Goal: Transaction & Acquisition: Purchase product/service

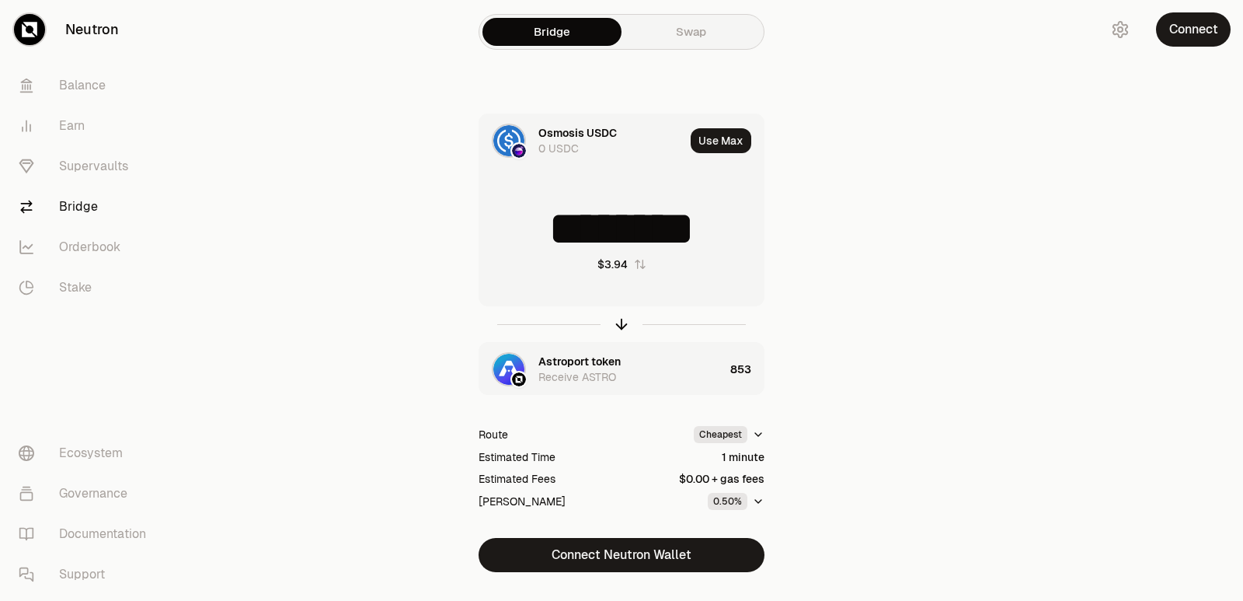
drag, startPoint x: 716, startPoint y: 230, endPoint x: 640, endPoint y: 235, distance: 75.5
click at [640, 235] on input "********" at bounding box center [621, 228] width 284 height 47
click at [691, 236] on input "********" at bounding box center [621, 228] width 284 height 47
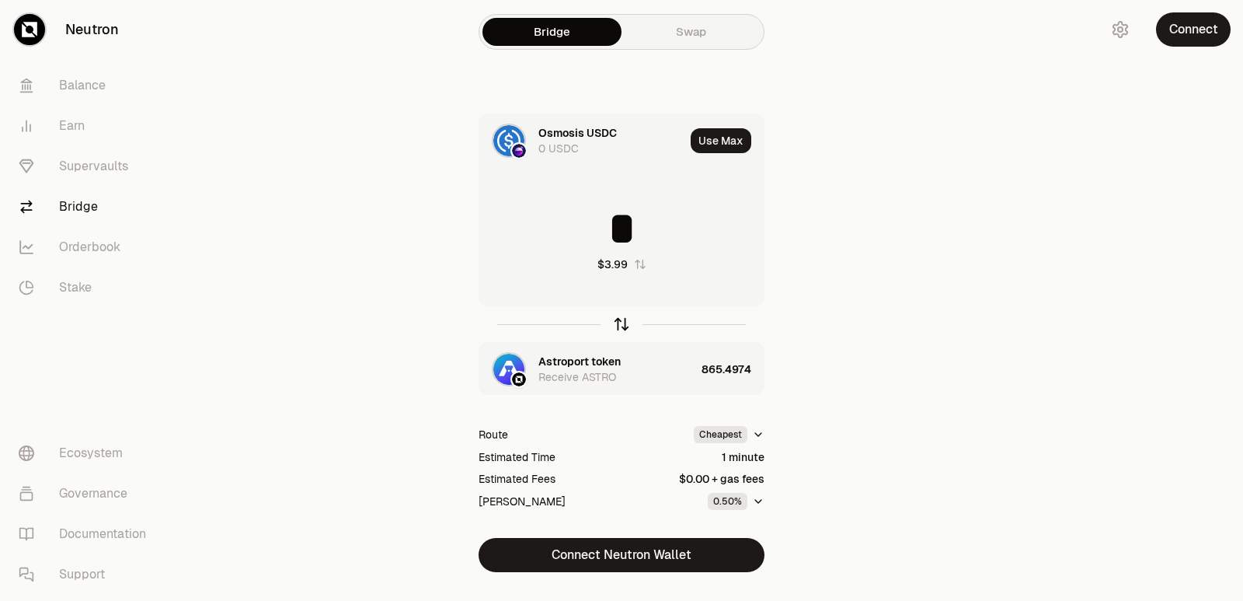
click at [620, 322] on icon "button" at bounding box center [621, 323] width 17 height 17
click at [619, 319] on icon "button" at bounding box center [621, 323] width 17 height 17
click at [624, 315] on div at bounding box center [622, 324] width 286 height 36
click at [625, 329] on icon "button" at bounding box center [621, 323] width 17 height 17
drag, startPoint x: 747, startPoint y: 225, endPoint x: 537, endPoint y: 225, distance: 210.5
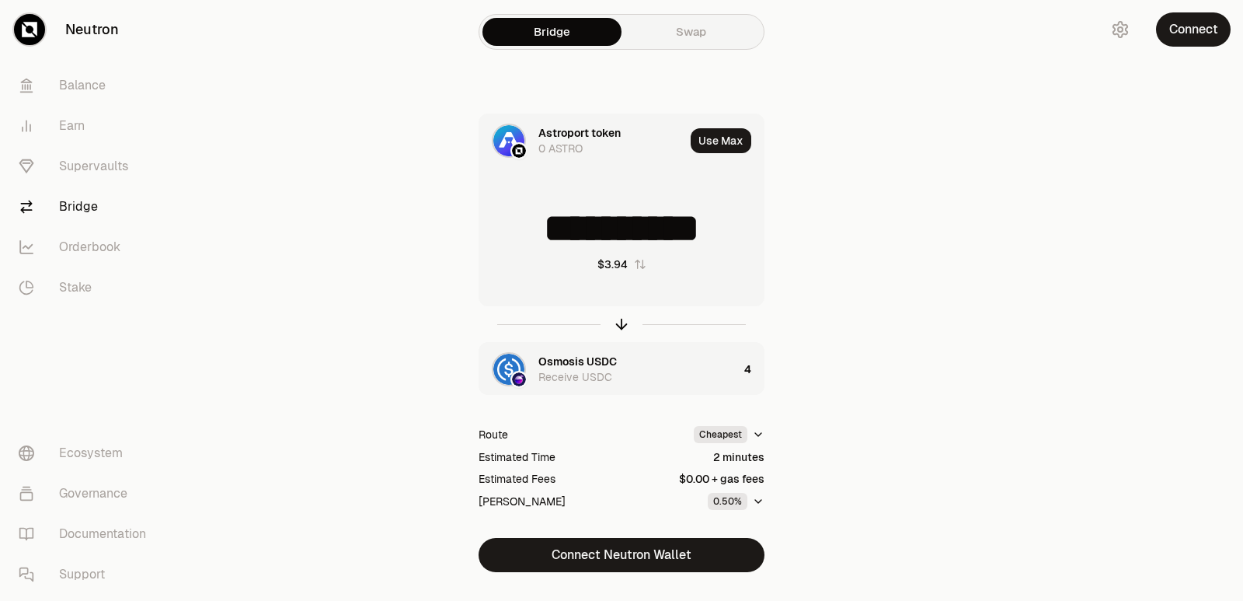
click at [537, 225] on input "**********" at bounding box center [621, 228] width 284 height 47
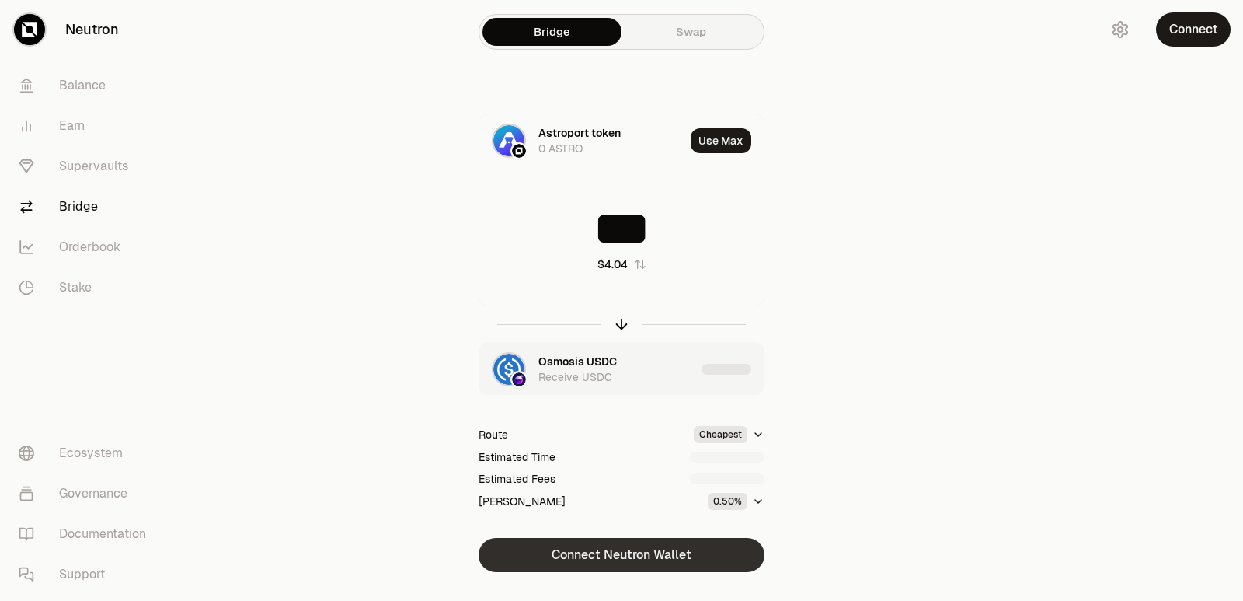
type input "***"
click at [588, 544] on button "Connect Neutron Wallet" at bounding box center [622, 555] width 286 height 34
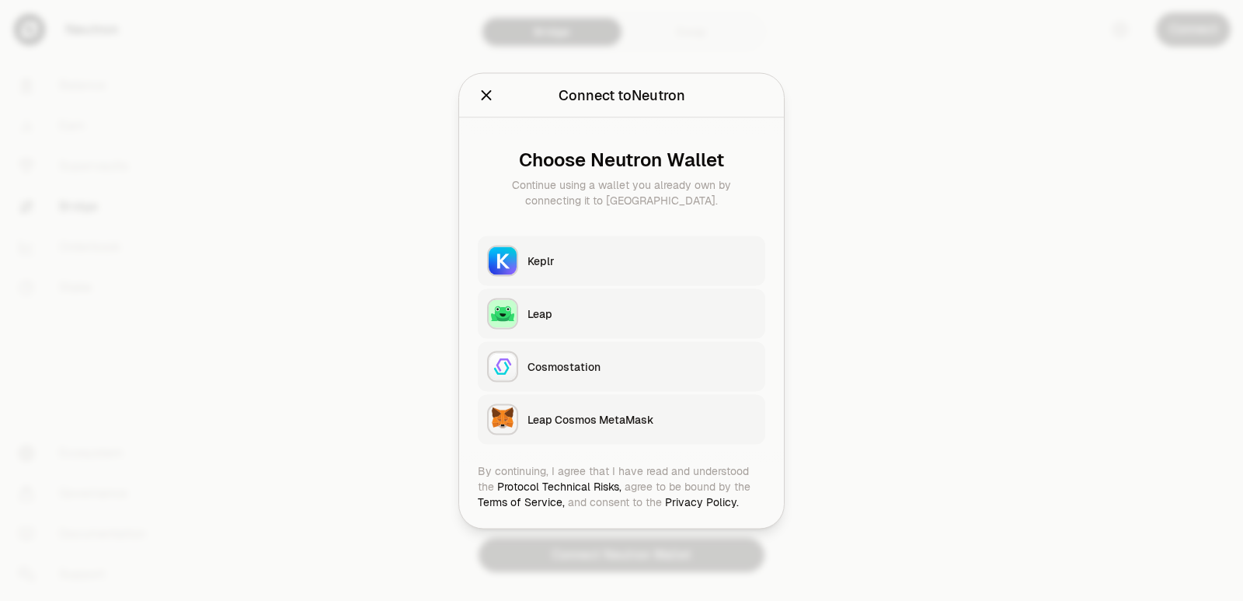
click at [590, 242] on button "Keplr" at bounding box center [621, 260] width 287 height 50
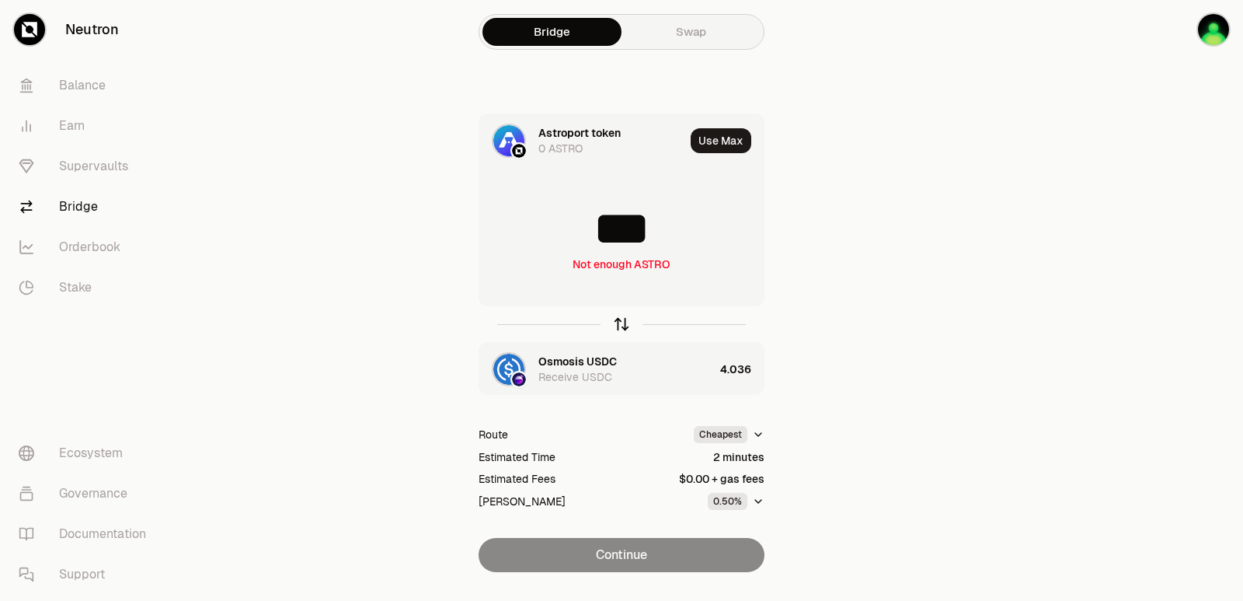
click at [625, 322] on icon "button" at bounding box center [622, 321] width 10 height 5
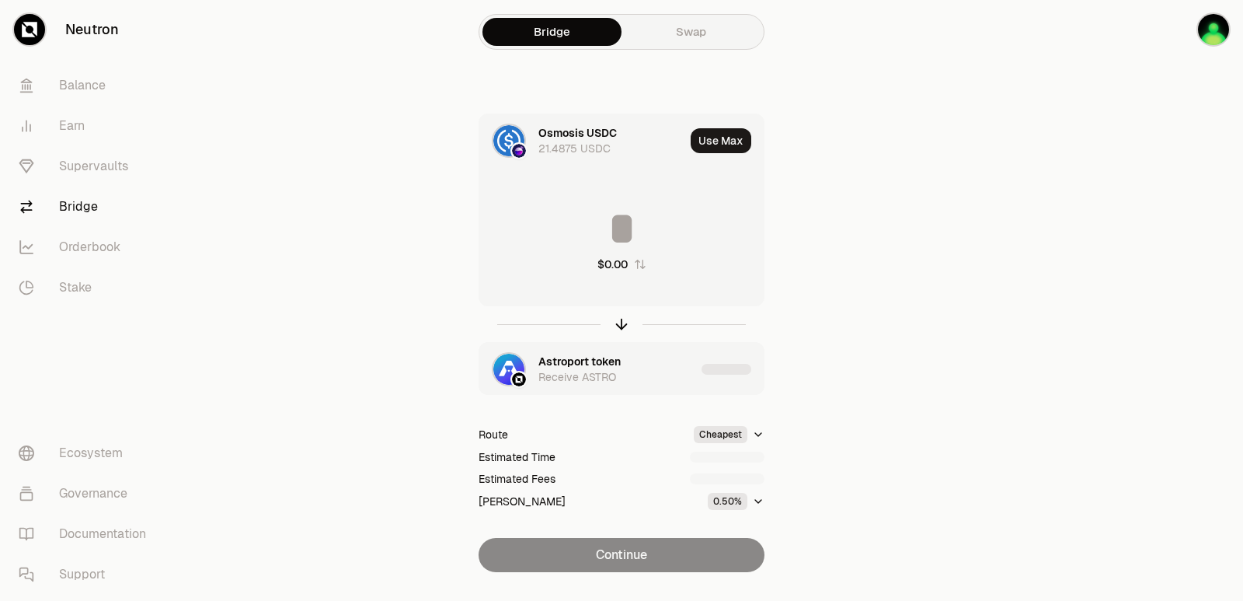
click at [607, 232] on input at bounding box center [621, 228] width 284 height 47
click at [607, 232] on input "********" at bounding box center [621, 228] width 284 height 47
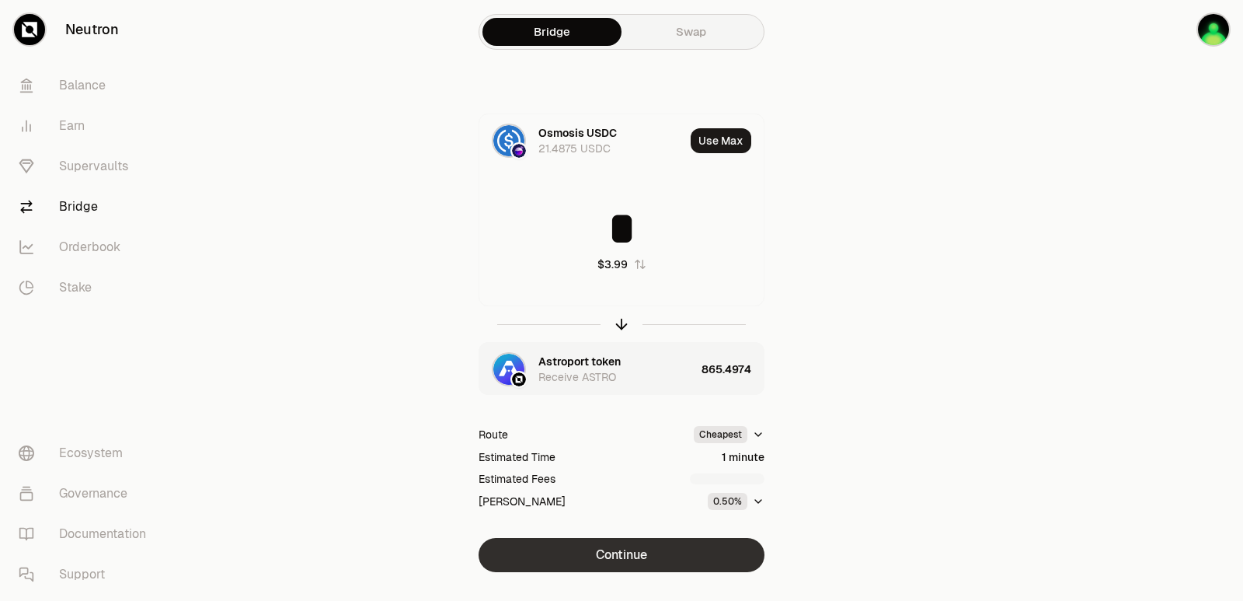
type input "*"
click at [653, 552] on button "Continue" at bounding box center [622, 555] width 286 height 34
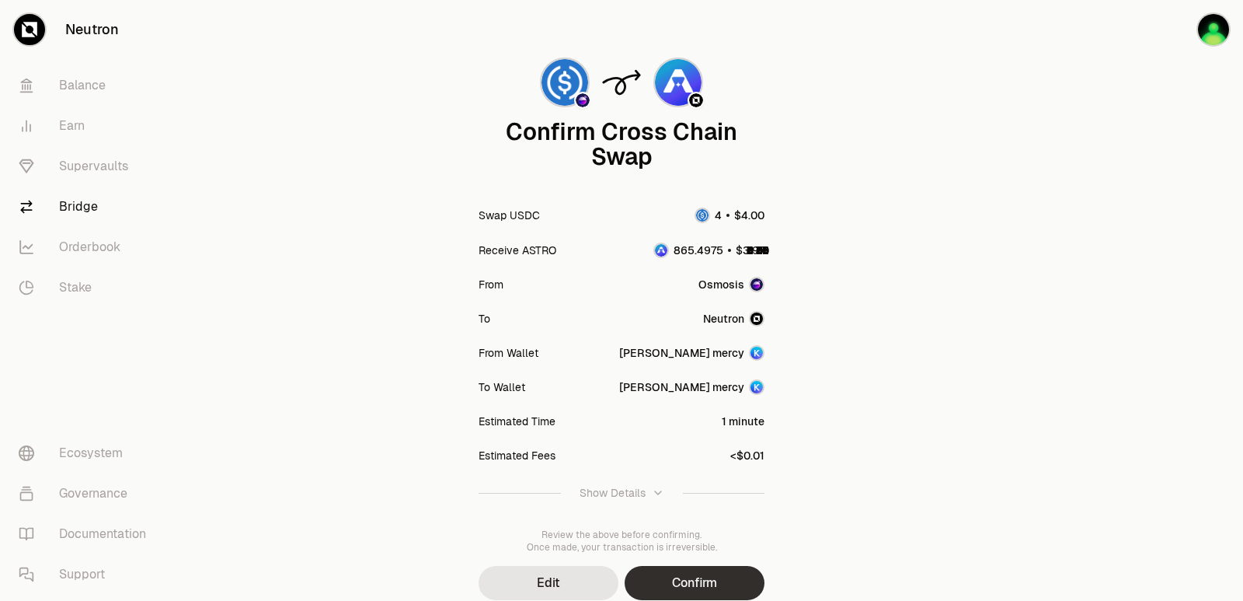
scroll to position [128, 0]
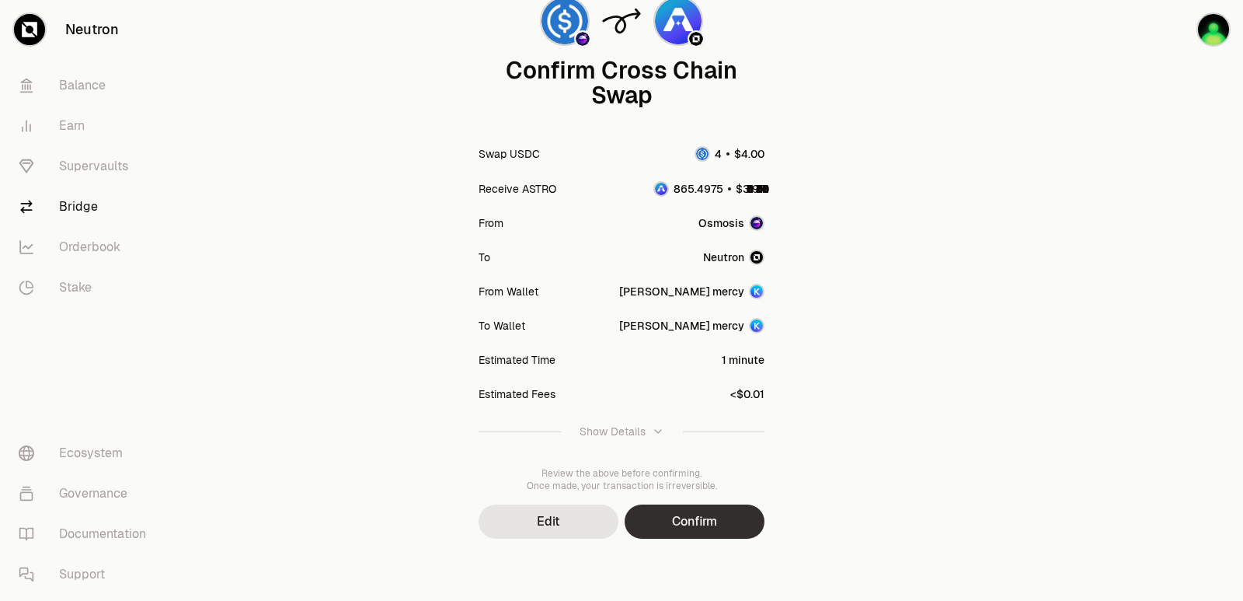
click at [677, 525] on button "Confirm" at bounding box center [695, 521] width 140 height 34
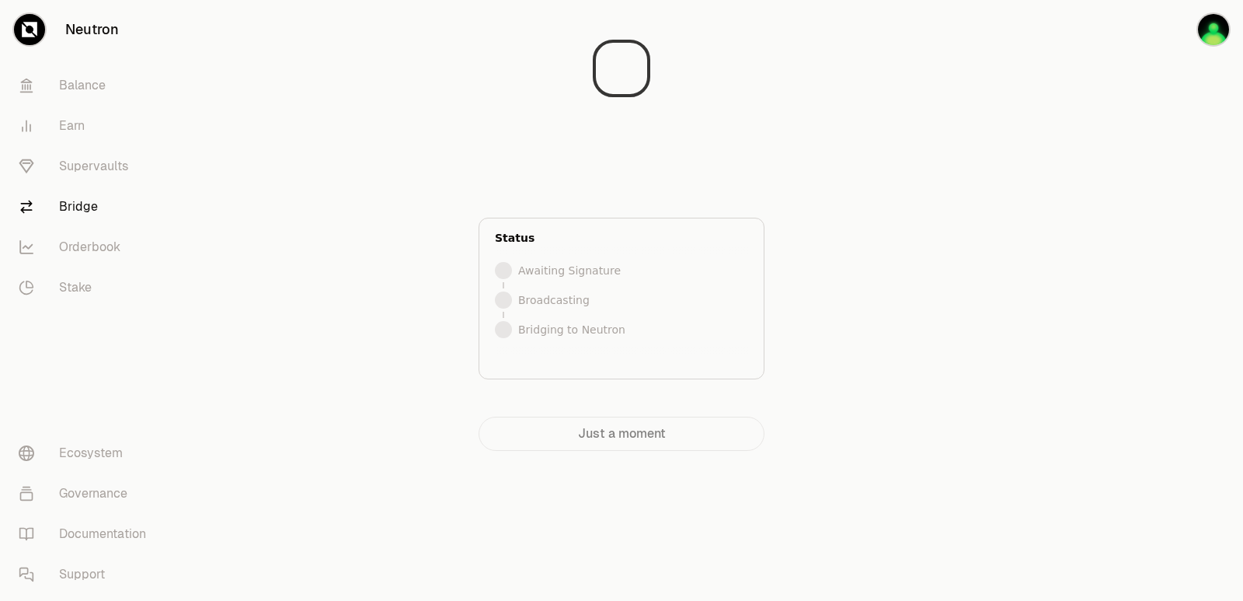
scroll to position [0, 0]
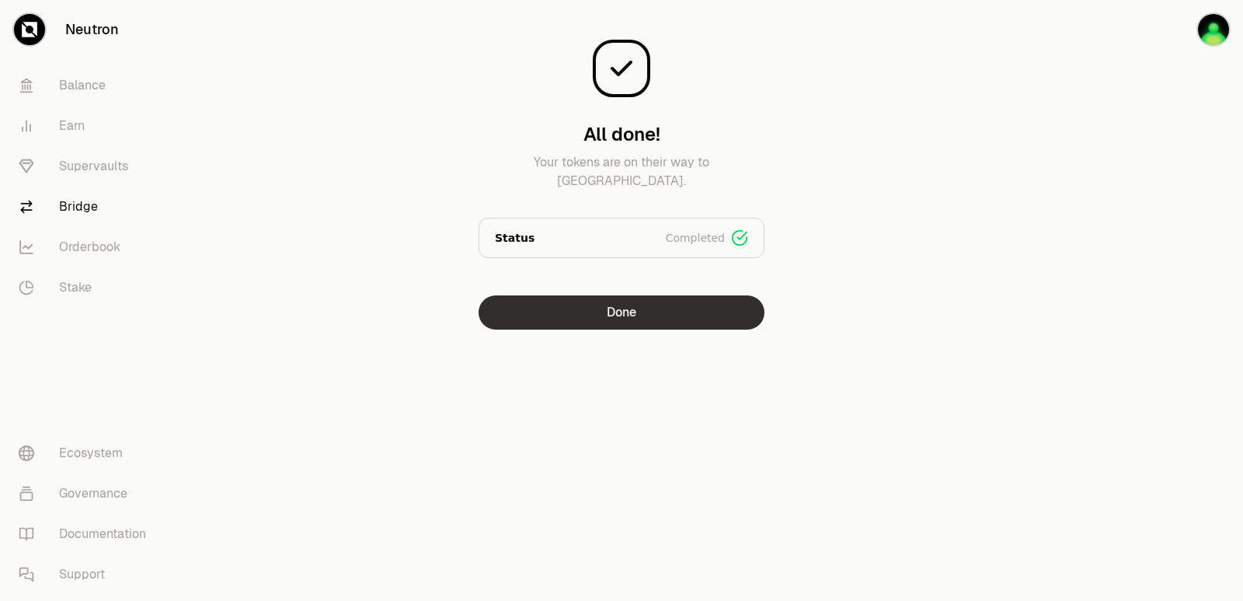
click at [652, 316] on button "Done" at bounding box center [622, 312] width 286 height 34
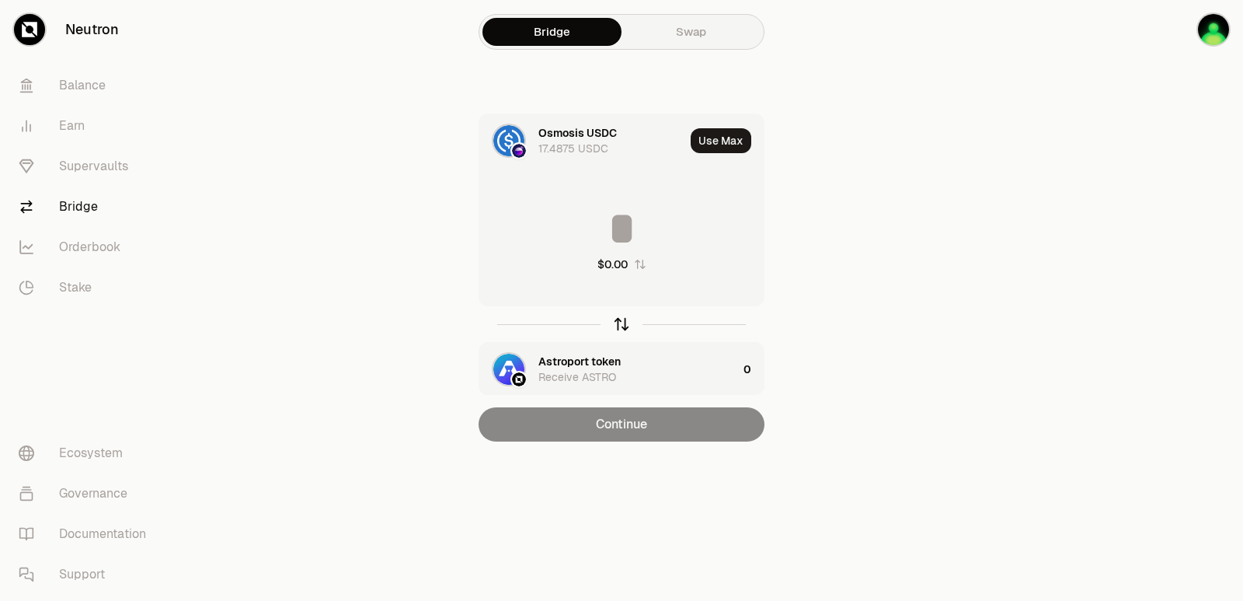
click at [624, 330] on icon "button" at bounding box center [621, 323] width 17 height 17
click at [715, 145] on button "Use Max" at bounding box center [721, 140] width 61 height 25
type input "**********"
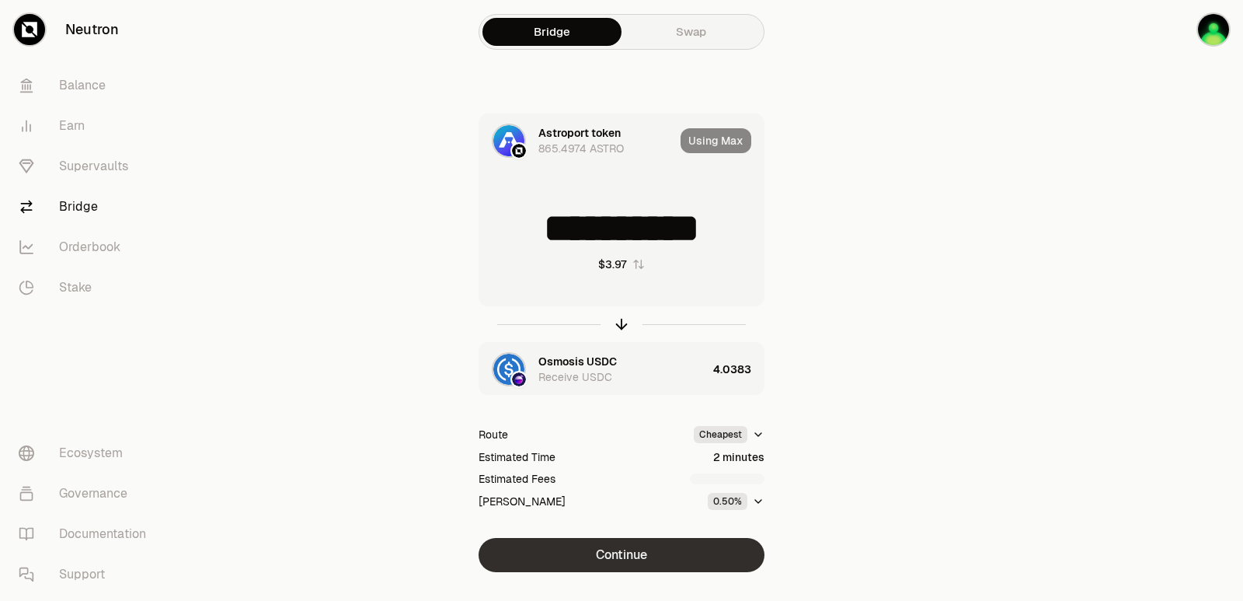
click at [634, 554] on button "Continue" at bounding box center [622, 555] width 286 height 34
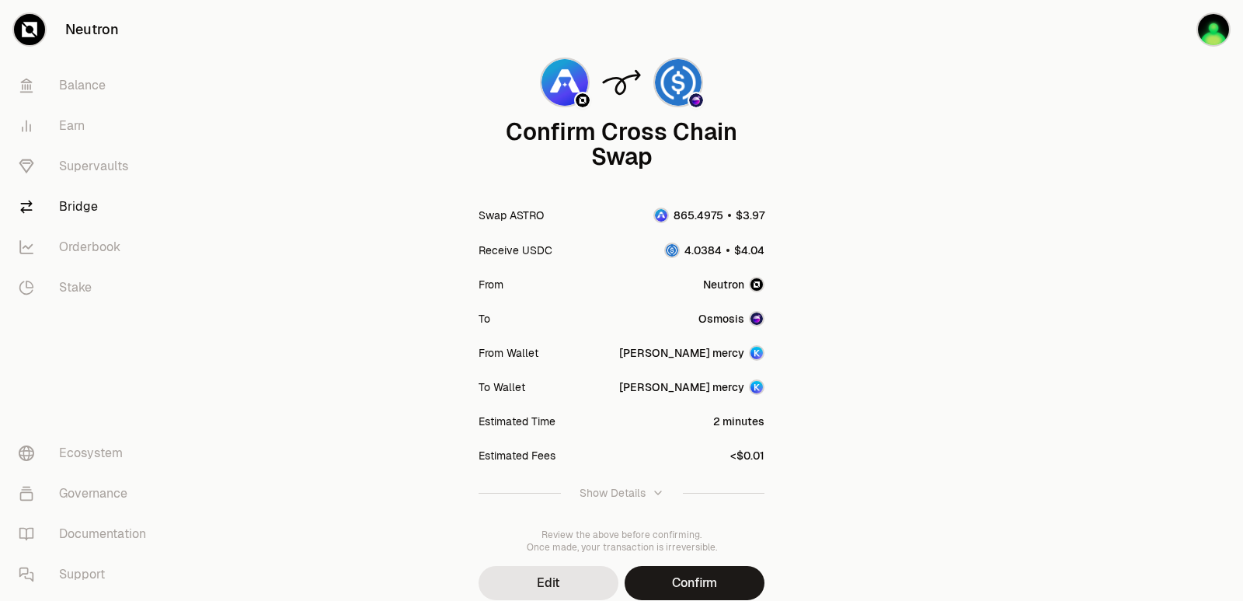
scroll to position [128, 0]
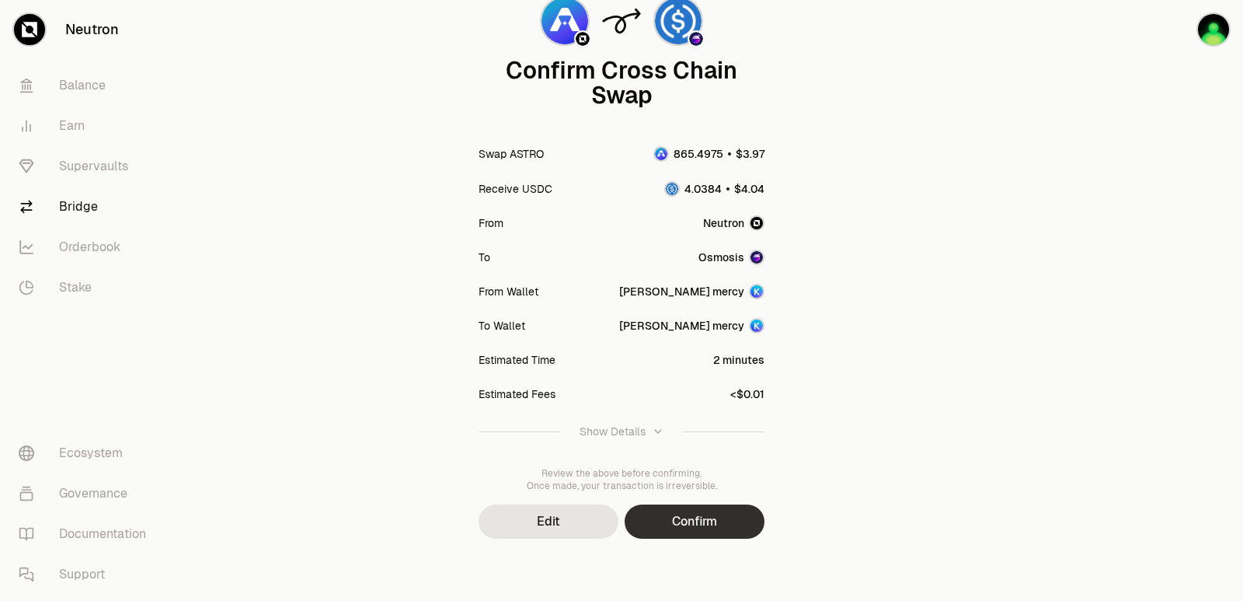
click at [691, 532] on button "Confirm" at bounding box center [695, 521] width 140 height 34
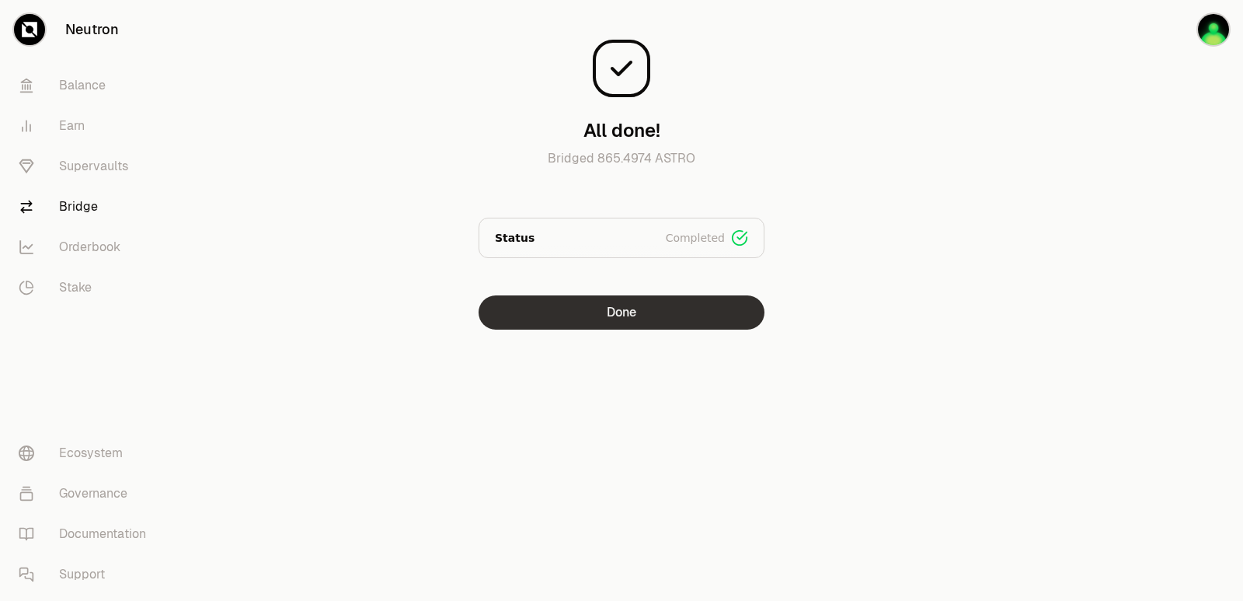
click at [656, 308] on button "Done" at bounding box center [622, 312] width 286 height 34
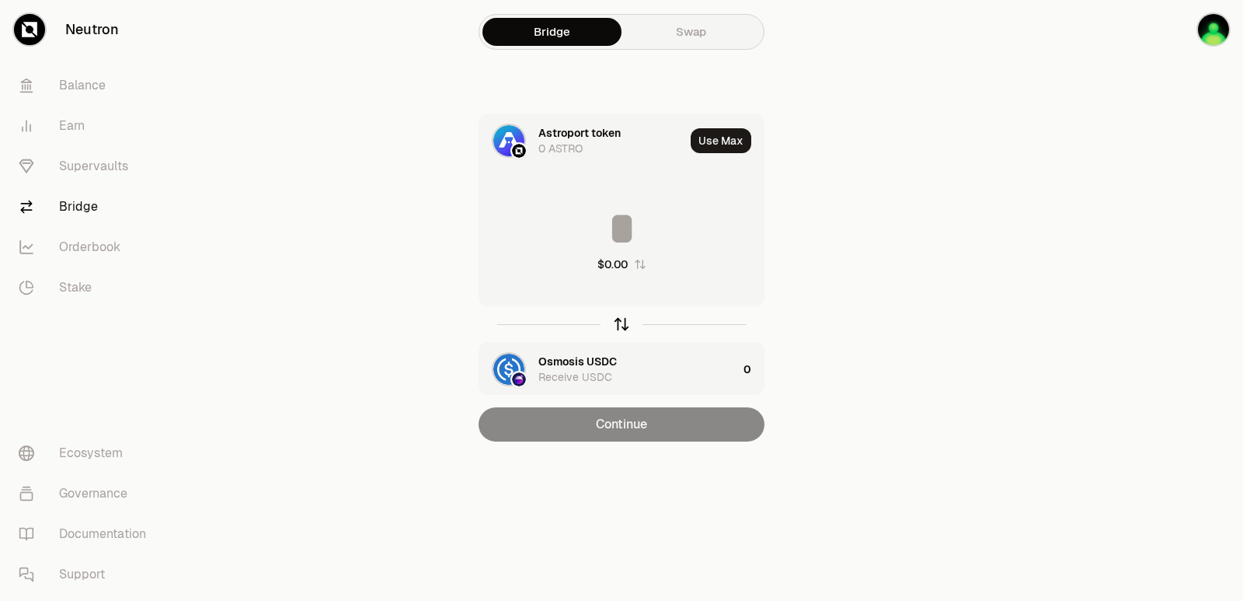
click at [620, 322] on icon "button" at bounding box center [621, 323] width 17 height 17
click at [622, 324] on icon "button" at bounding box center [621, 323] width 17 height 17
click at [597, 227] on input at bounding box center [621, 228] width 284 height 47
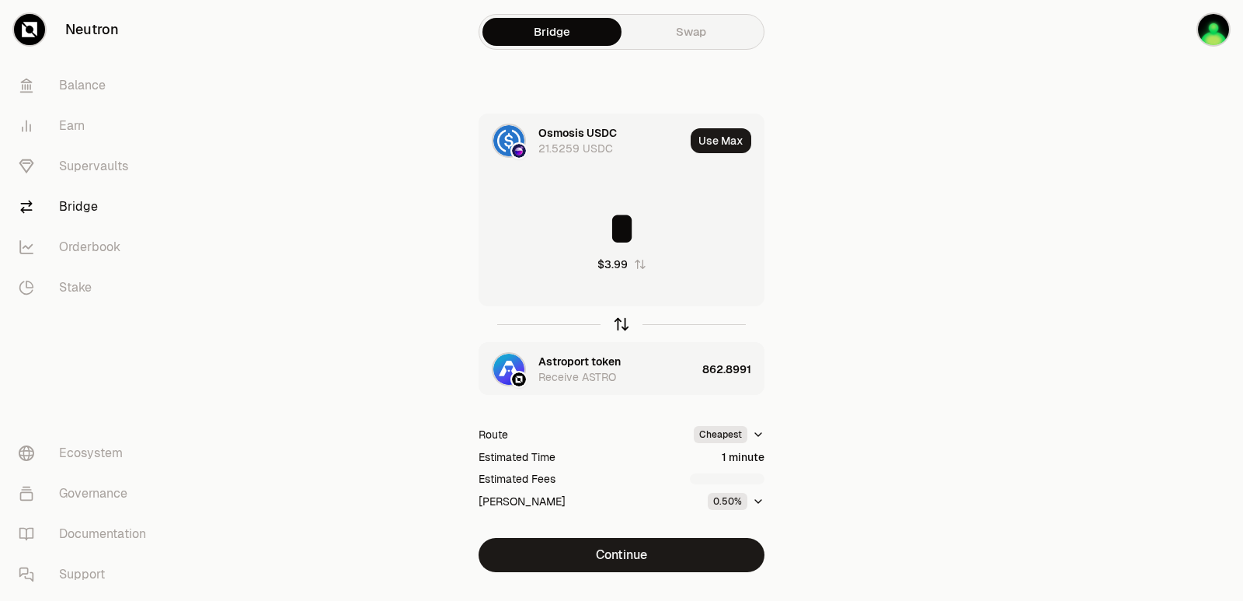
click at [627, 322] on icon "button" at bounding box center [621, 323] width 17 height 17
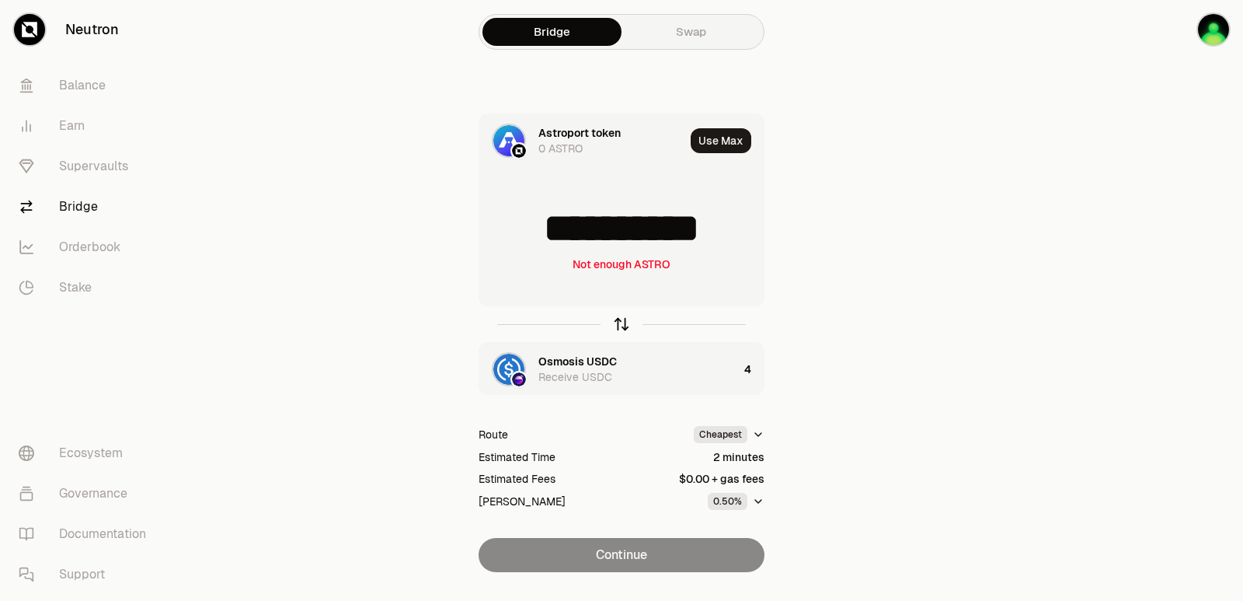
click at [626, 322] on icon "button" at bounding box center [621, 323] width 17 height 17
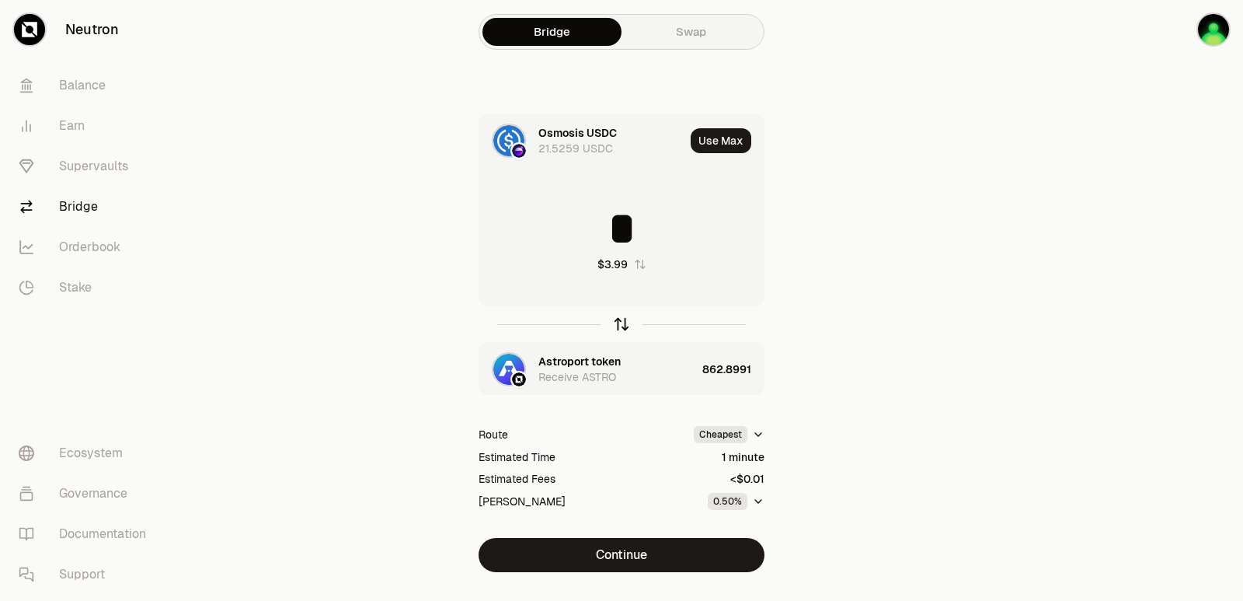
click at [626, 322] on icon "button" at bounding box center [621, 323] width 17 height 17
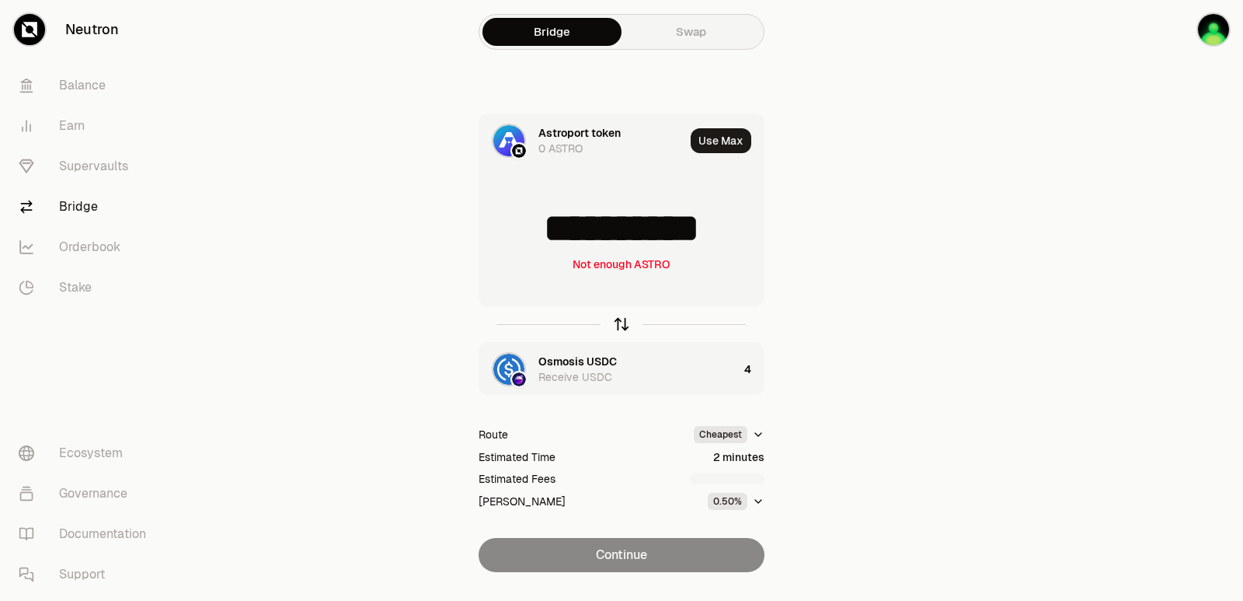
click at [626, 322] on icon "button" at bounding box center [621, 323] width 17 height 17
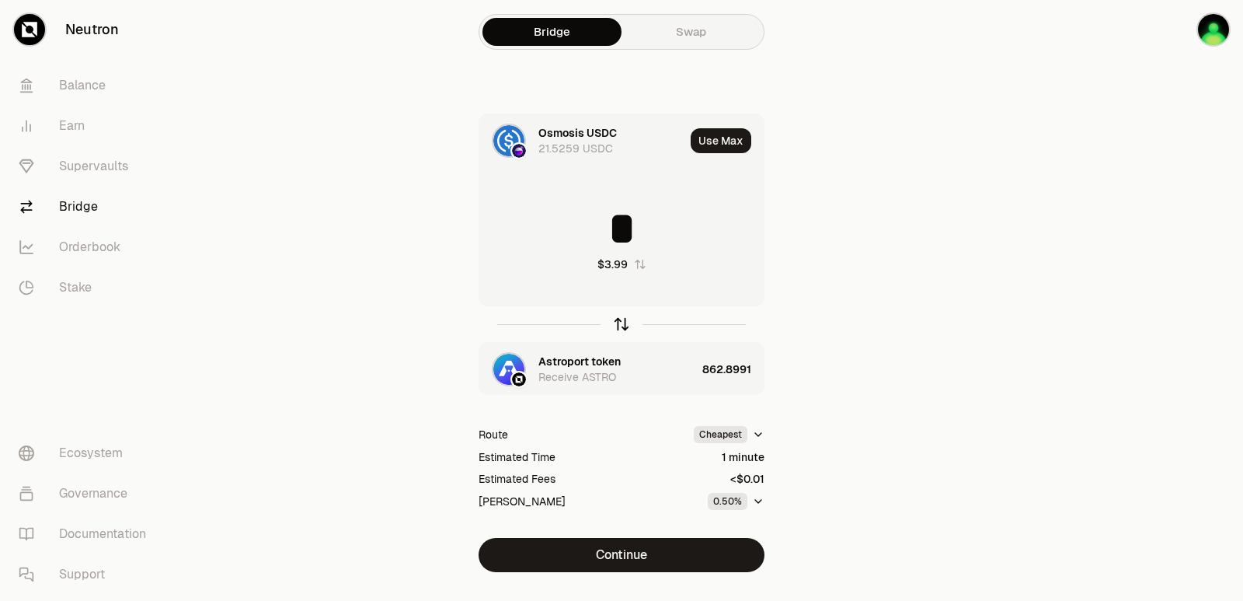
click at [626, 322] on icon "button" at bounding box center [621, 323] width 17 height 17
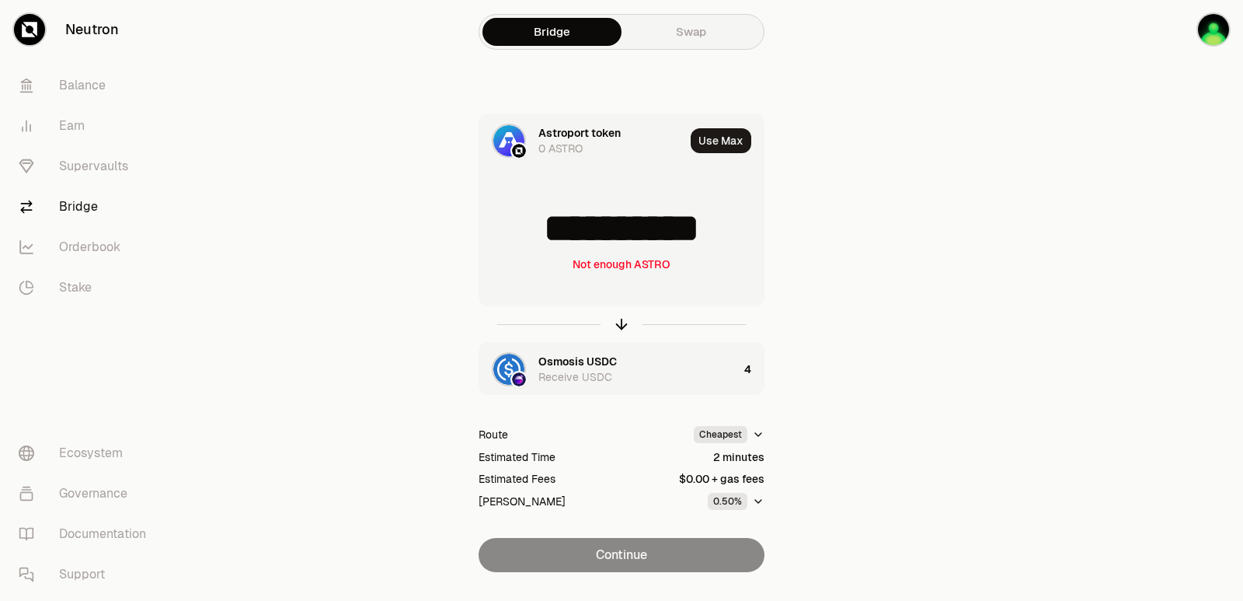
drag, startPoint x: 726, startPoint y: 225, endPoint x: 542, endPoint y: 228, distance: 183.4
click at [542, 228] on input "**********" at bounding box center [621, 228] width 284 height 47
type input "***"
click at [623, 316] on icon "button" at bounding box center [621, 323] width 17 height 17
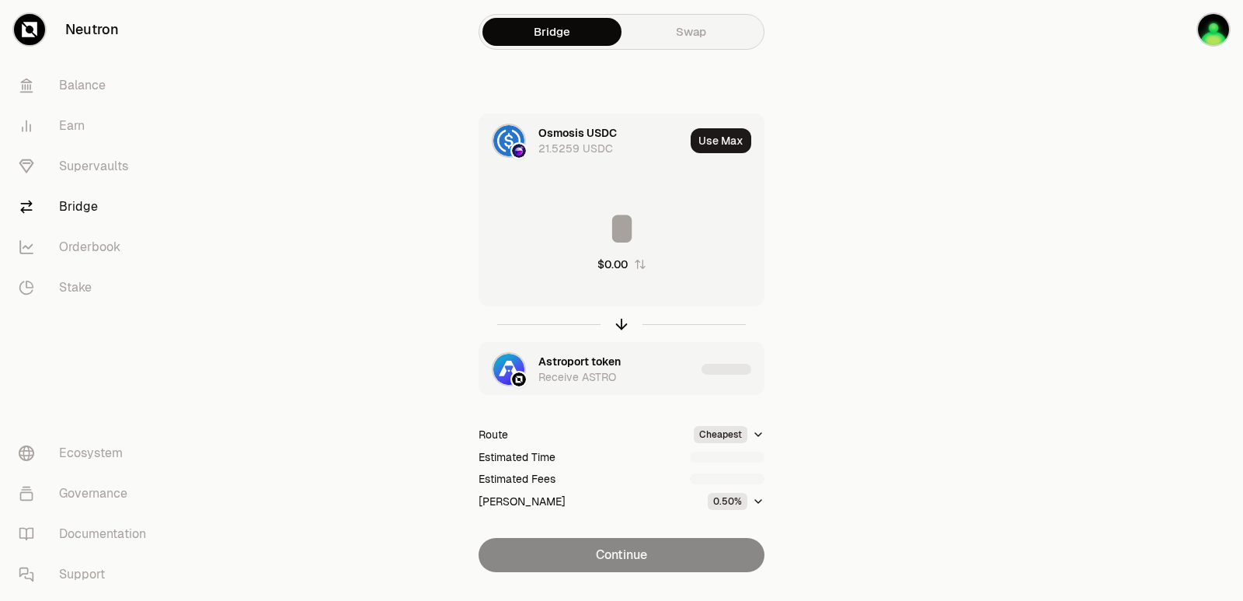
click at [618, 236] on input at bounding box center [621, 228] width 284 height 47
click at [611, 237] on input "********" at bounding box center [621, 228] width 284 height 47
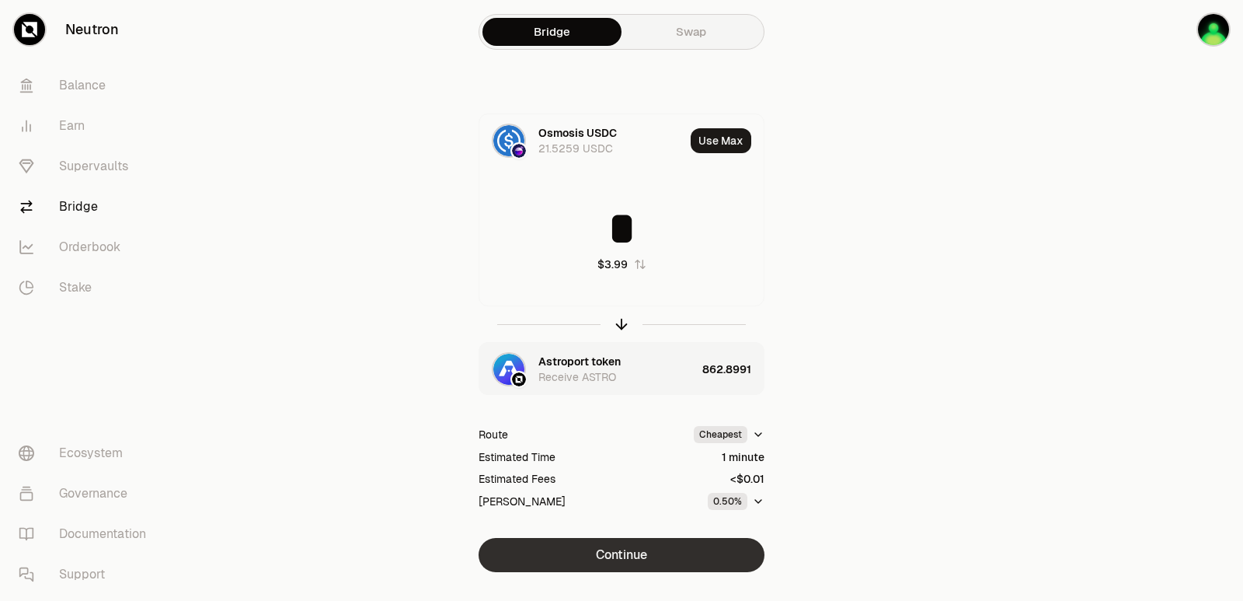
type input "*"
click at [674, 551] on button "Continue" at bounding box center [622, 555] width 286 height 34
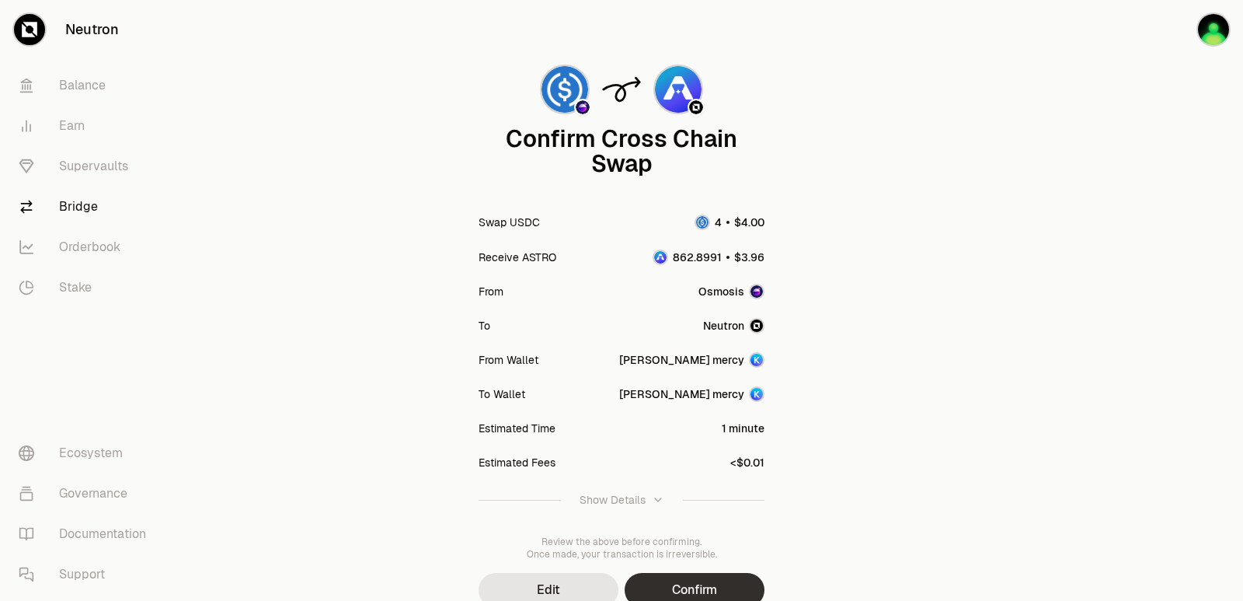
scroll to position [128, 0]
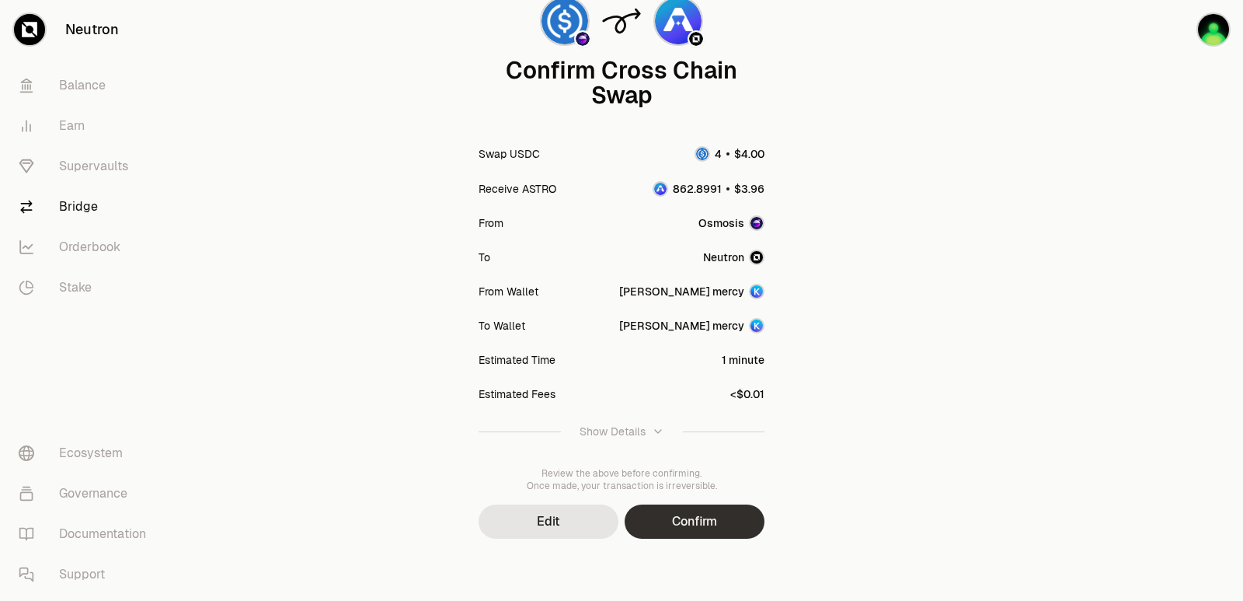
click at [716, 536] on button "Confirm" at bounding box center [695, 521] width 140 height 34
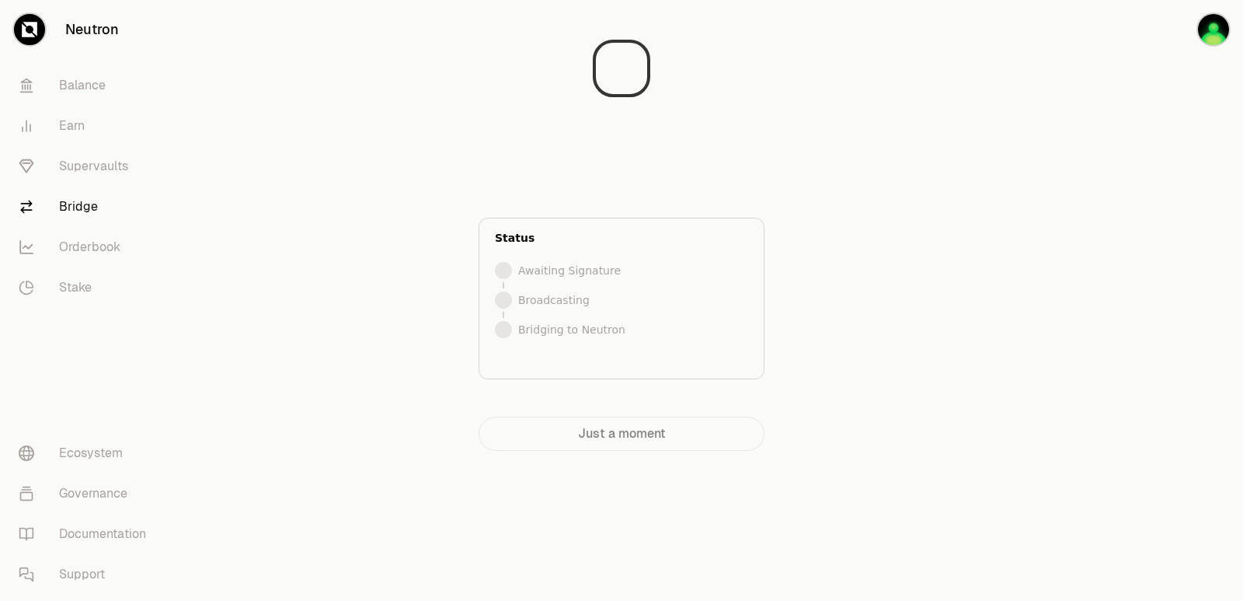
scroll to position [0, 0]
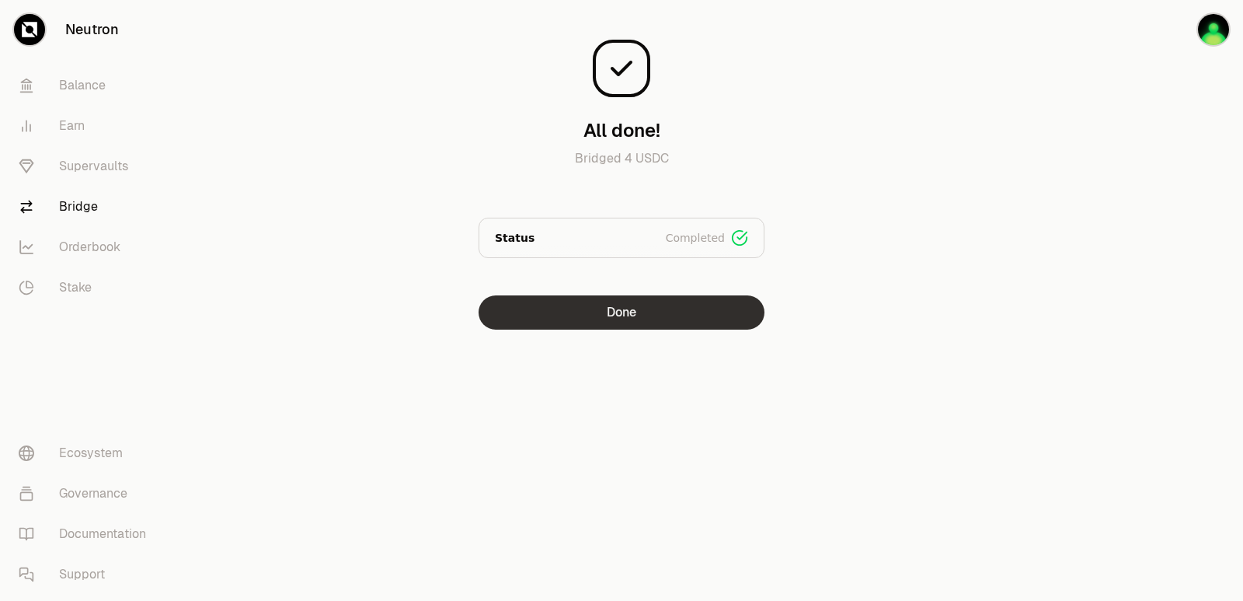
click at [628, 308] on button "Done" at bounding box center [622, 312] width 286 height 34
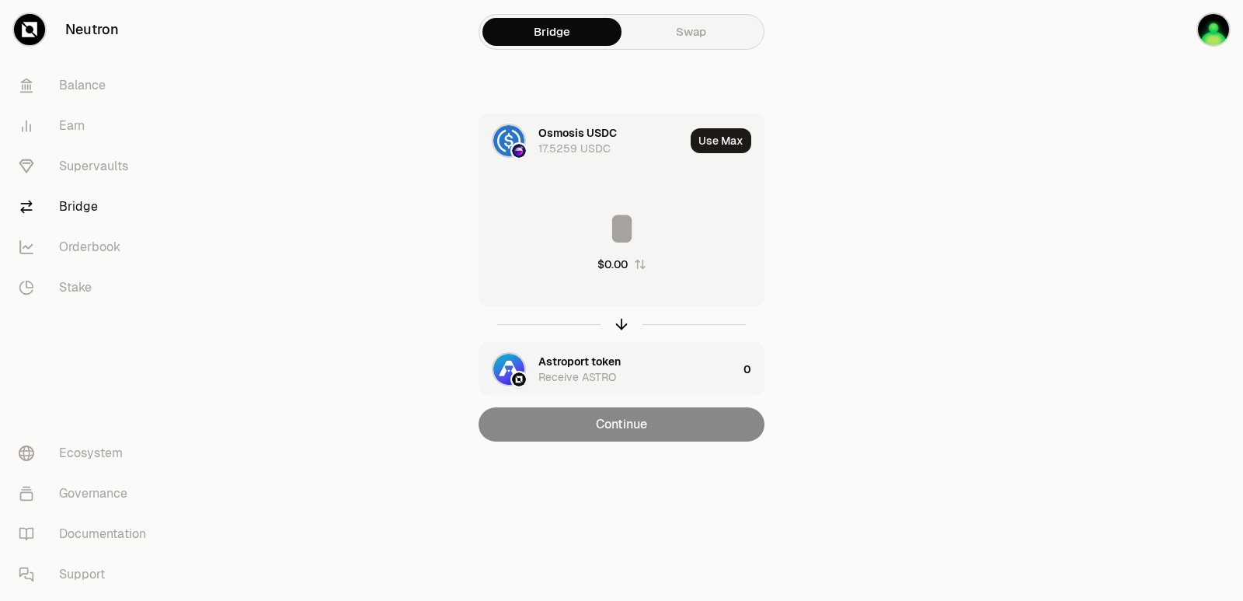
click at [622, 334] on div at bounding box center [622, 324] width 286 height 36
click at [622, 329] on icon "button" at bounding box center [621, 323] width 17 height 17
click at [721, 146] on button "Use Max" at bounding box center [721, 140] width 61 height 25
type input "**********"
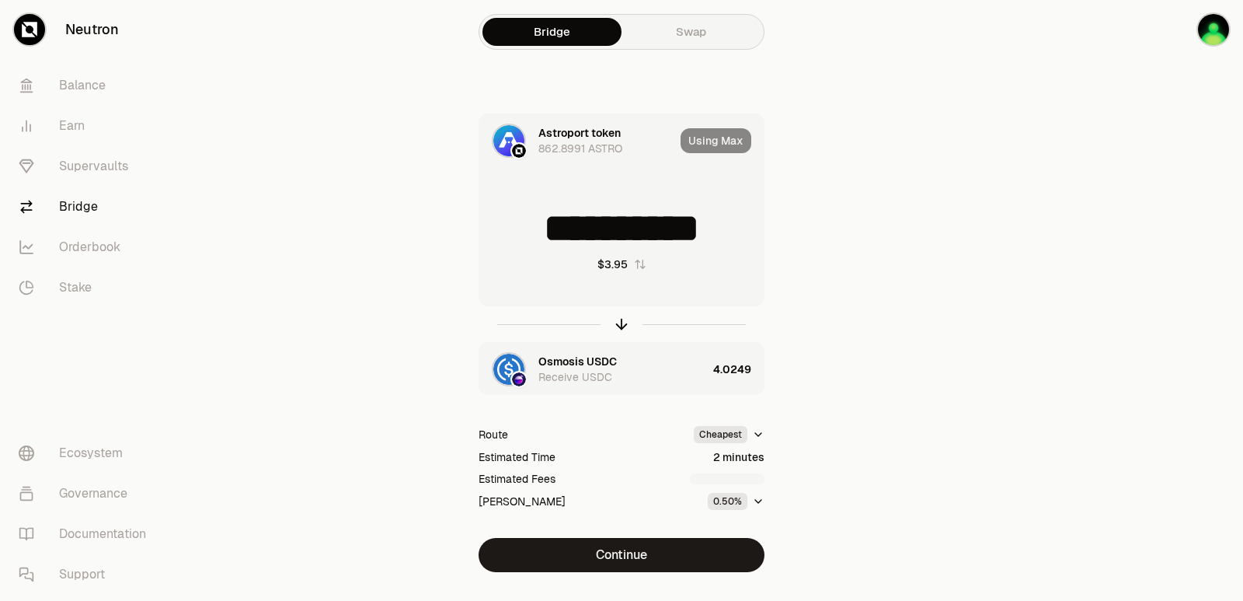
click at [601, 550] on button "Continue" at bounding box center [622, 555] width 286 height 34
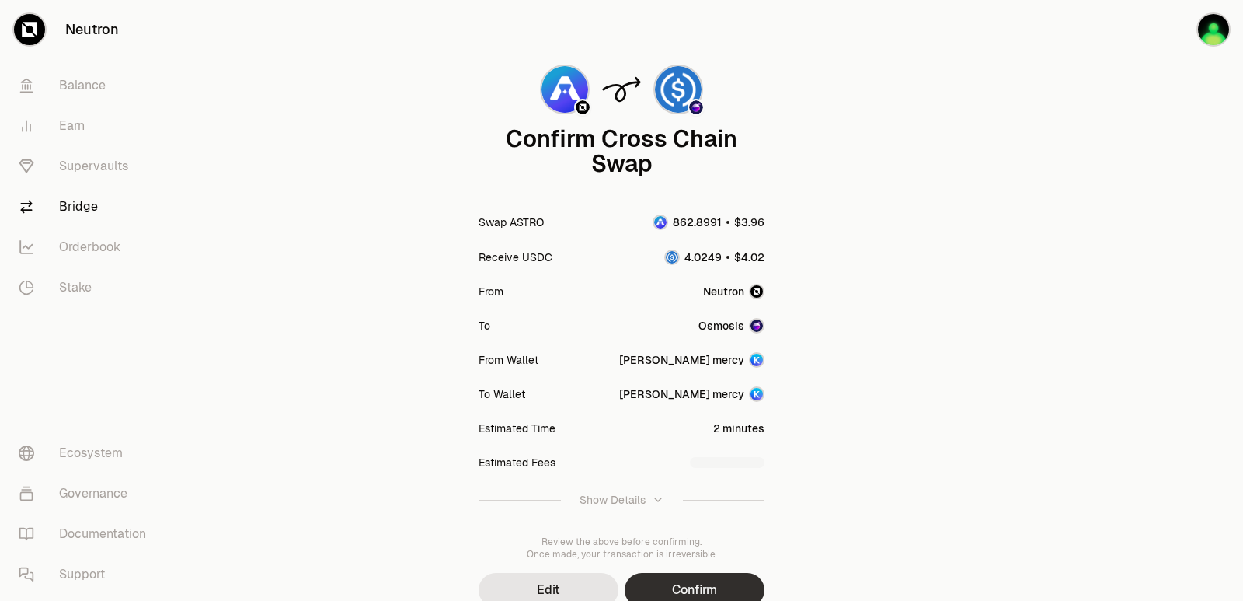
scroll to position [128, 0]
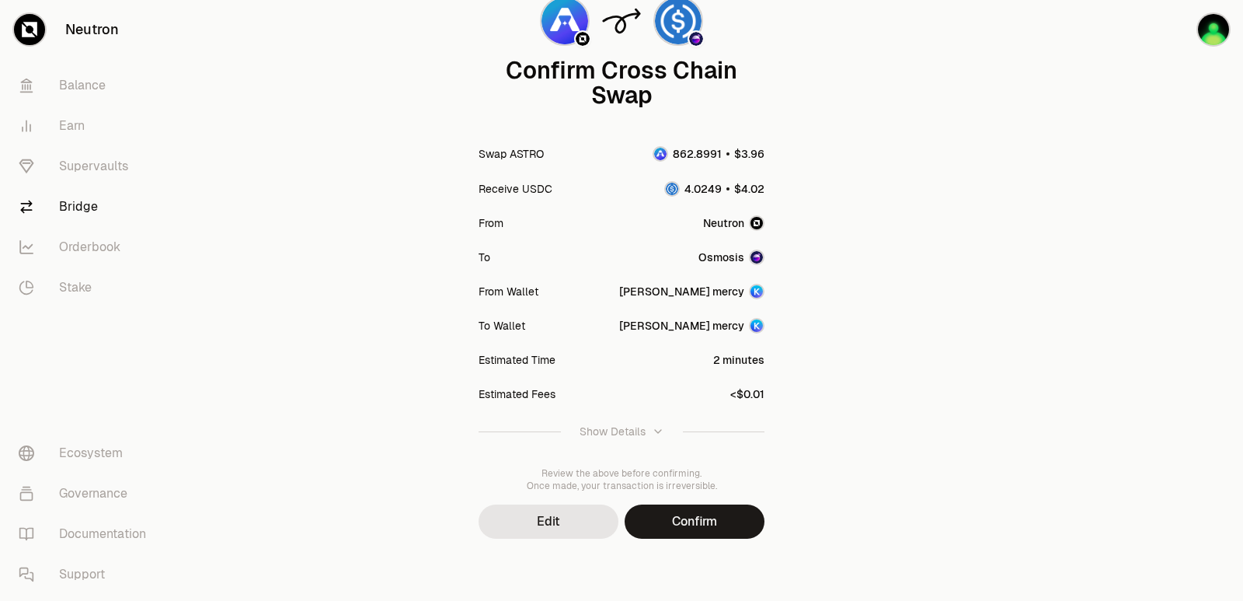
click at [677, 520] on button "Confirm" at bounding box center [695, 521] width 140 height 34
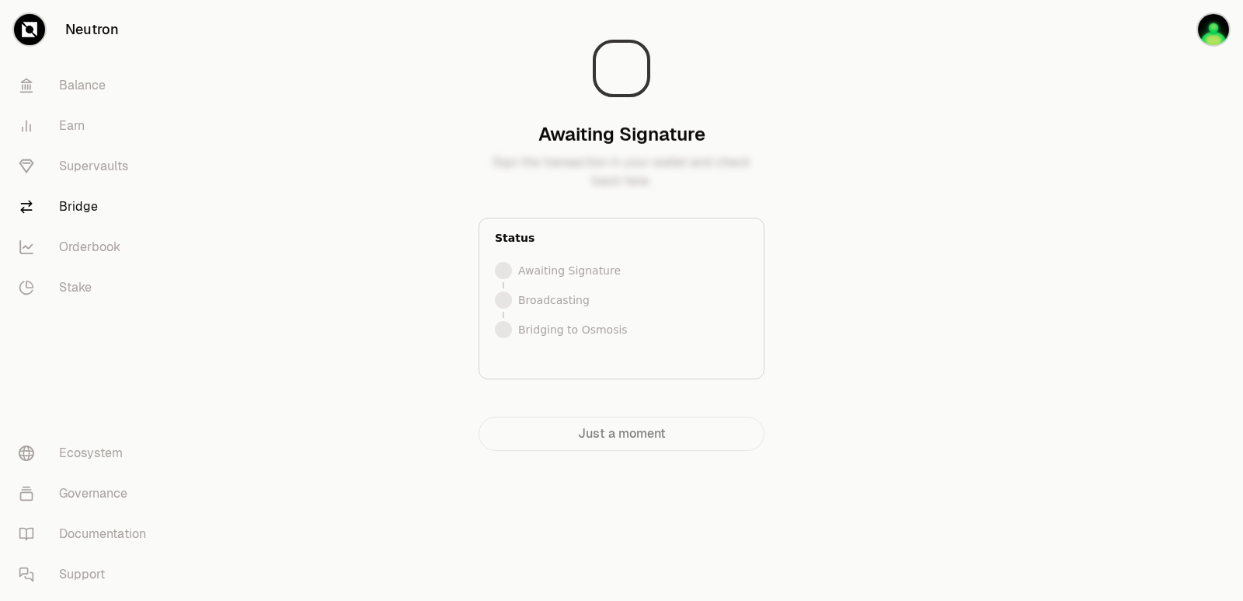
scroll to position [0, 0]
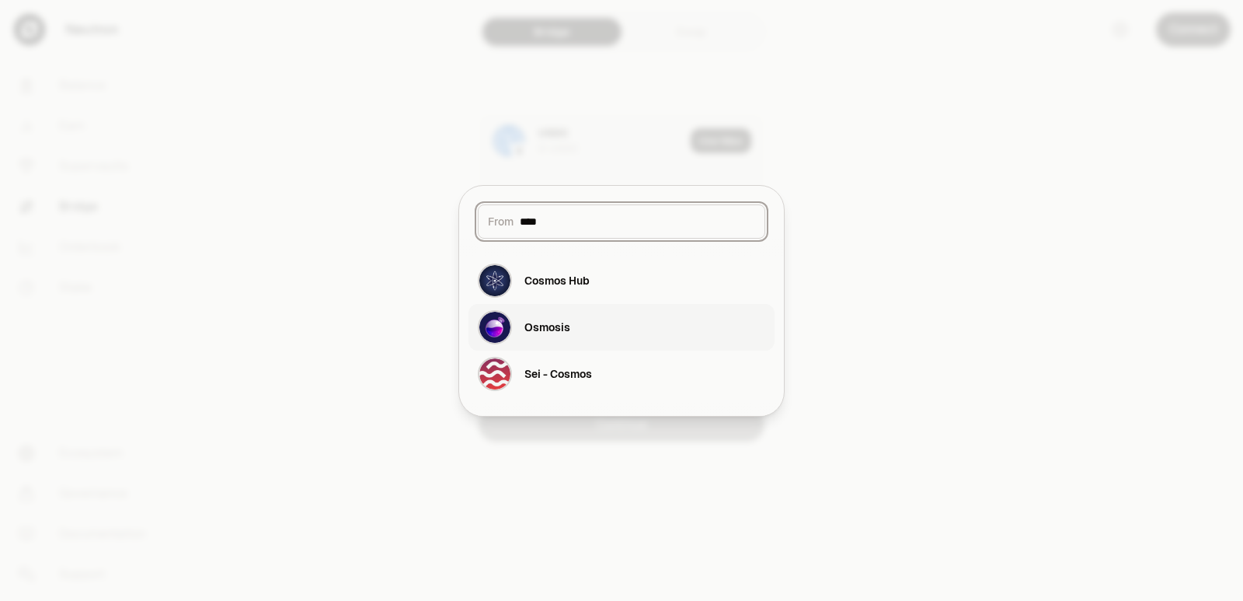
type input "****"
click at [592, 319] on button "Osmosis" at bounding box center [621, 327] width 306 height 47
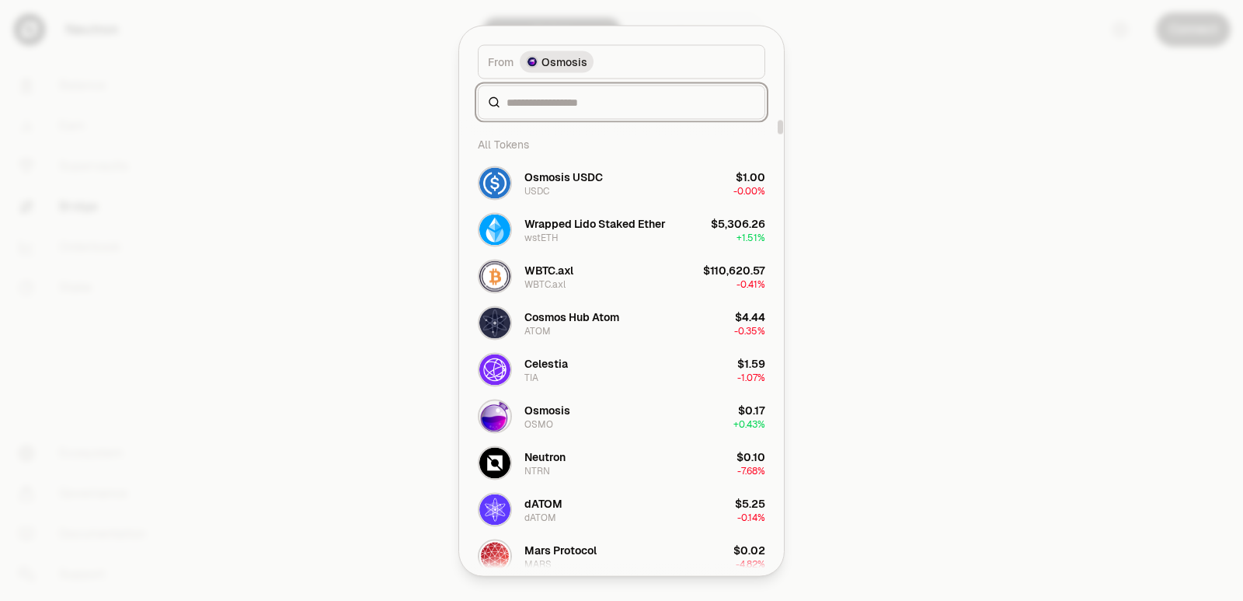
click at [547, 102] on input at bounding box center [631, 102] width 249 height 16
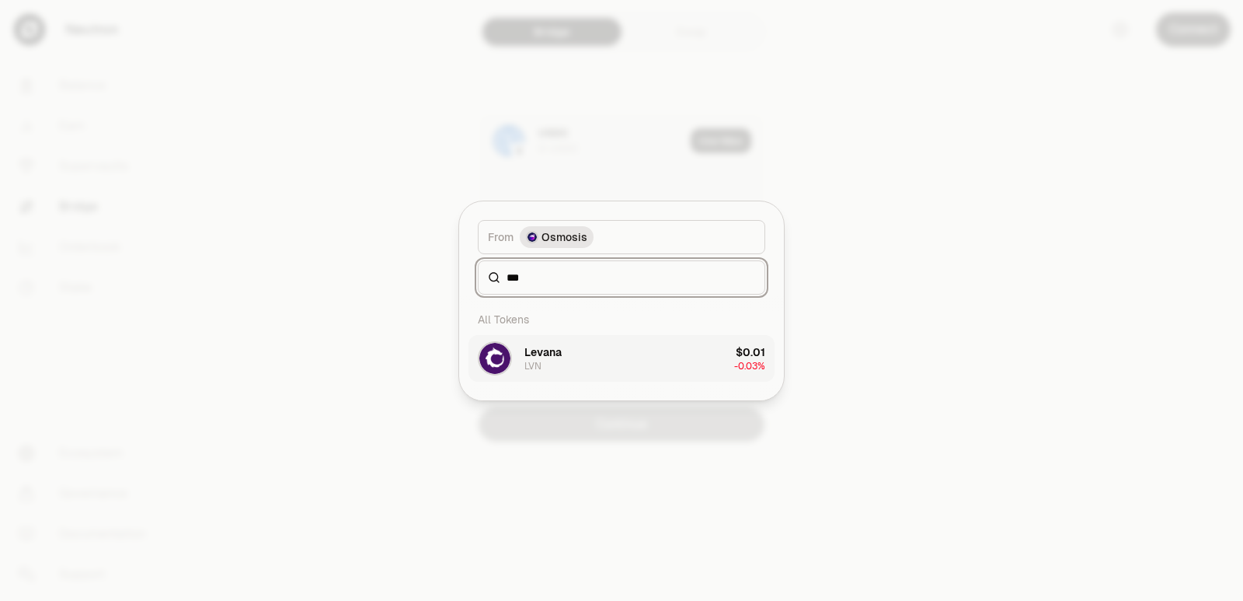
type input "***"
click at [566, 377] on button "Levana LVN $0.01 -0.03%" at bounding box center [621, 358] width 306 height 47
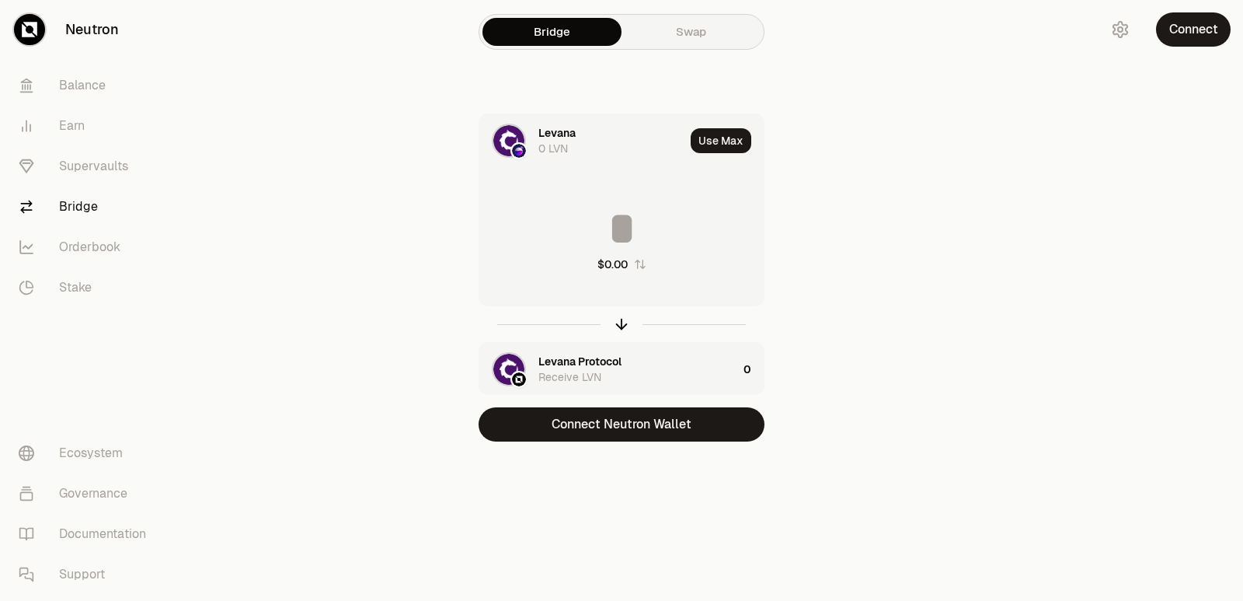
click at [567, 366] on div "Levana Protocol" at bounding box center [579, 361] width 83 height 16
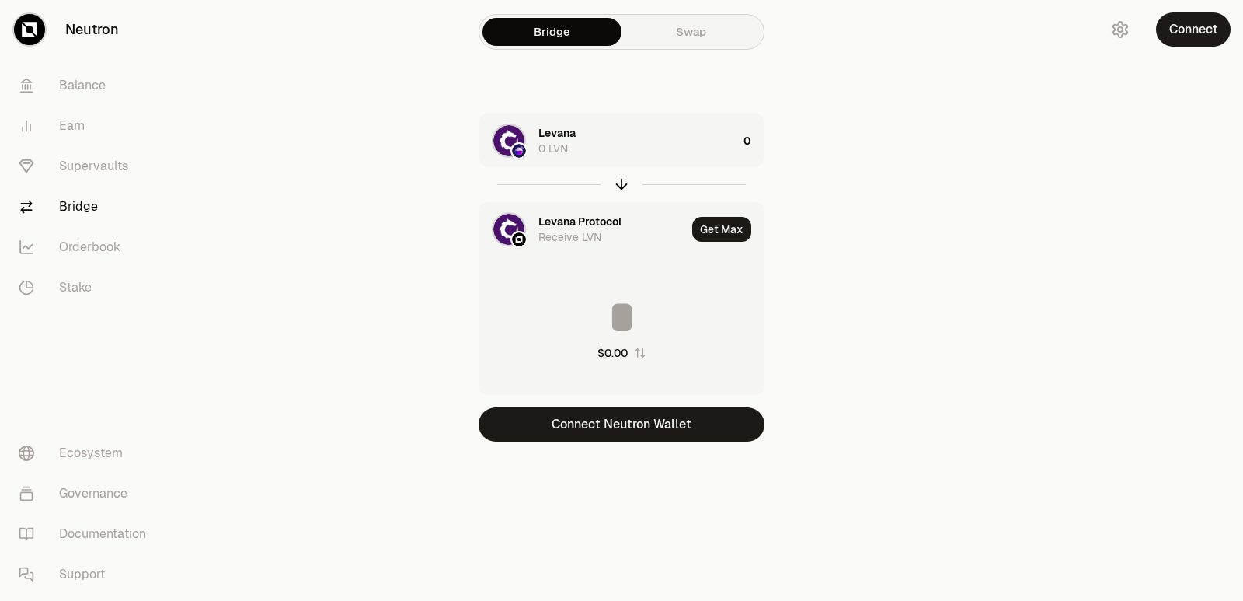
click at [580, 219] on div "Levana Protocol" at bounding box center [579, 222] width 83 height 16
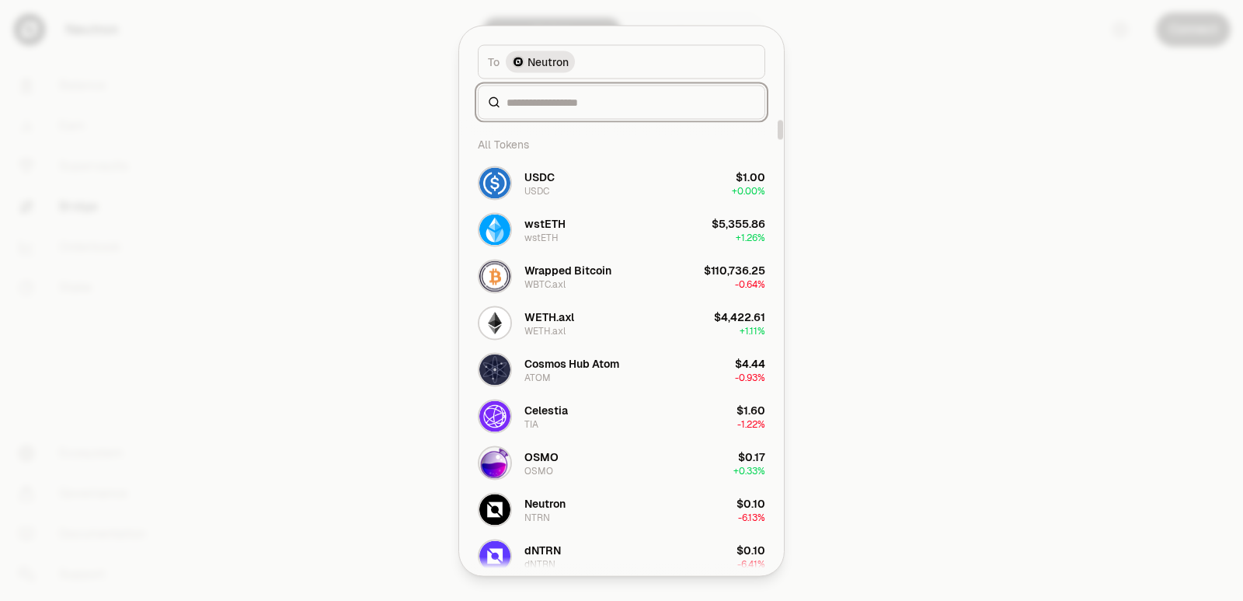
click at [561, 106] on input at bounding box center [631, 102] width 249 height 16
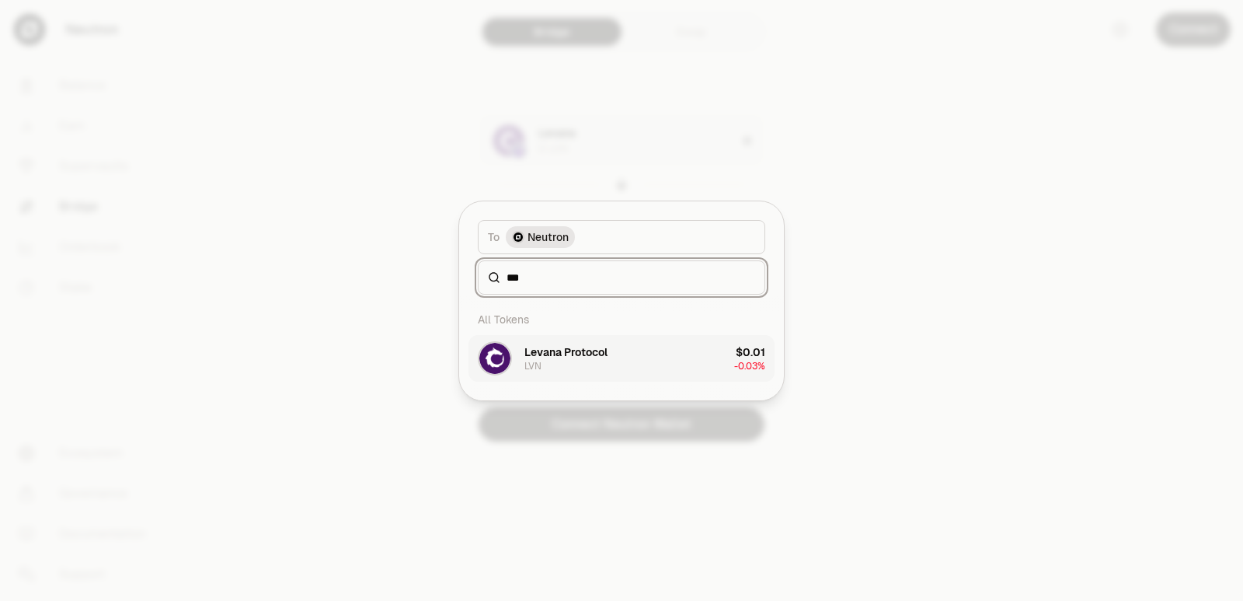
type input "***"
click at [593, 379] on button "Levana Protocol LVN $0.01 -0.03%" at bounding box center [621, 358] width 306 height 47
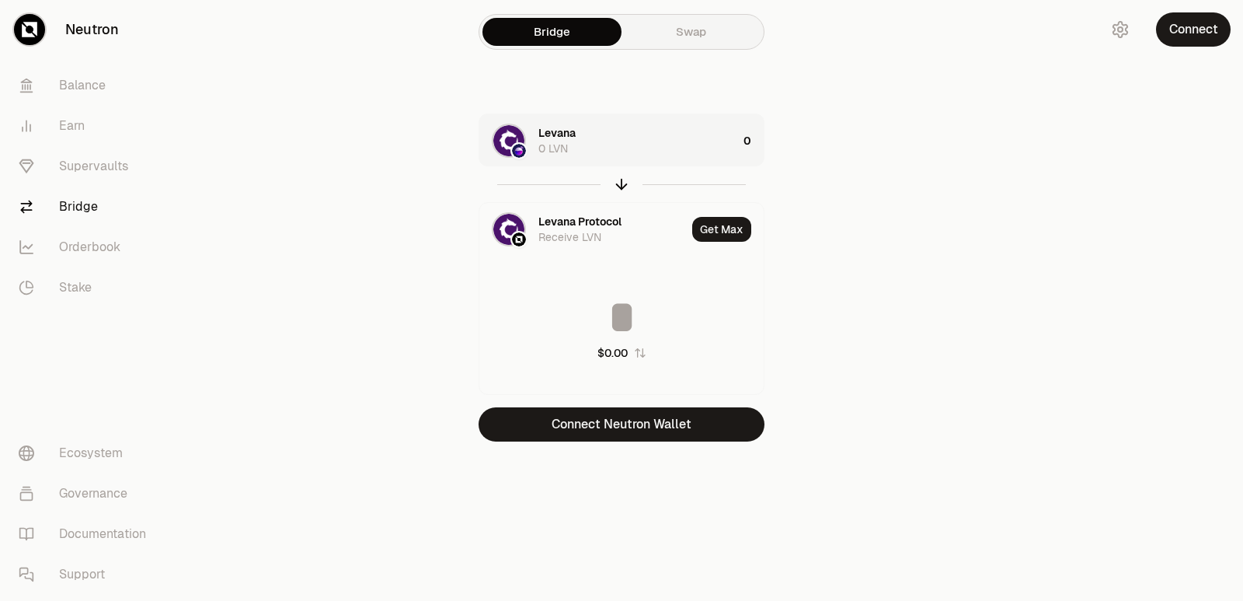
click at [597, 151] on div "Levana 0 LVN" at bounding box center [637, 140] width 199 height 31
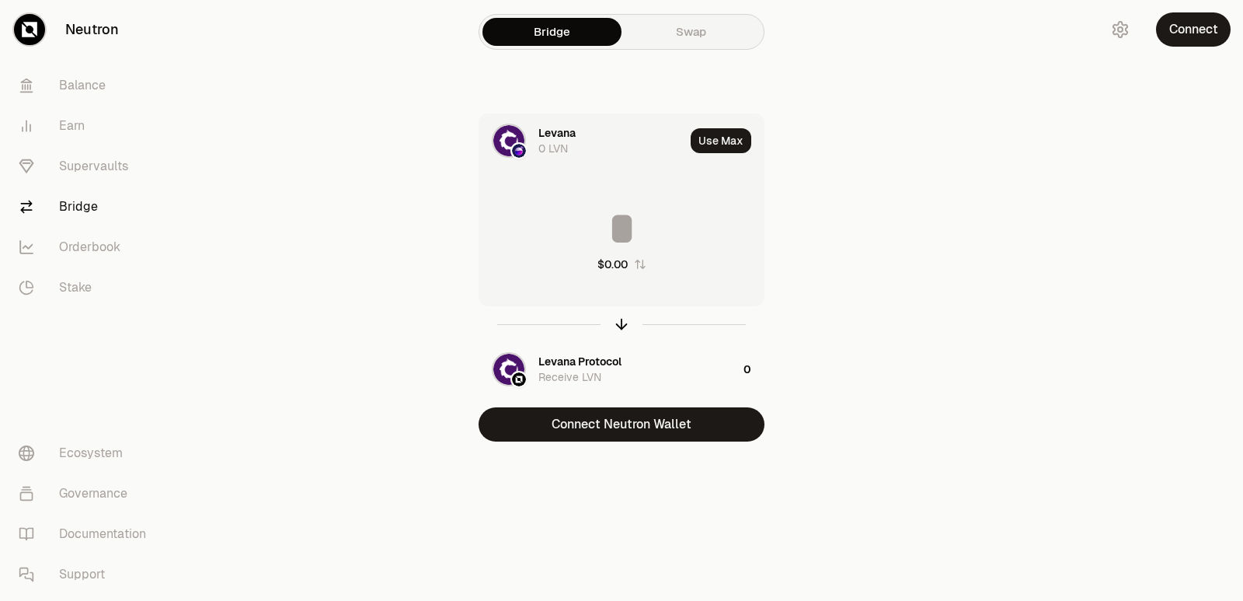
click at [596, 151] on div "Levana 0 LVN" at bounding box center [611, 140] width 146 height 31
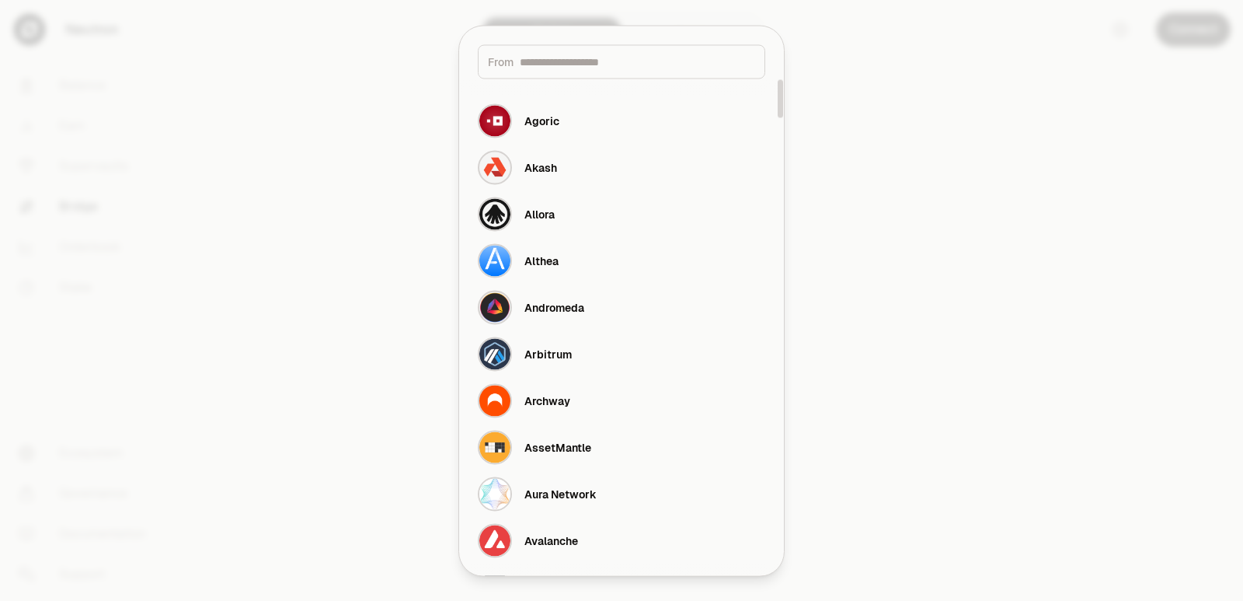
click at [559, 66] on input at bounding box center [637, 62] width 235 height 16
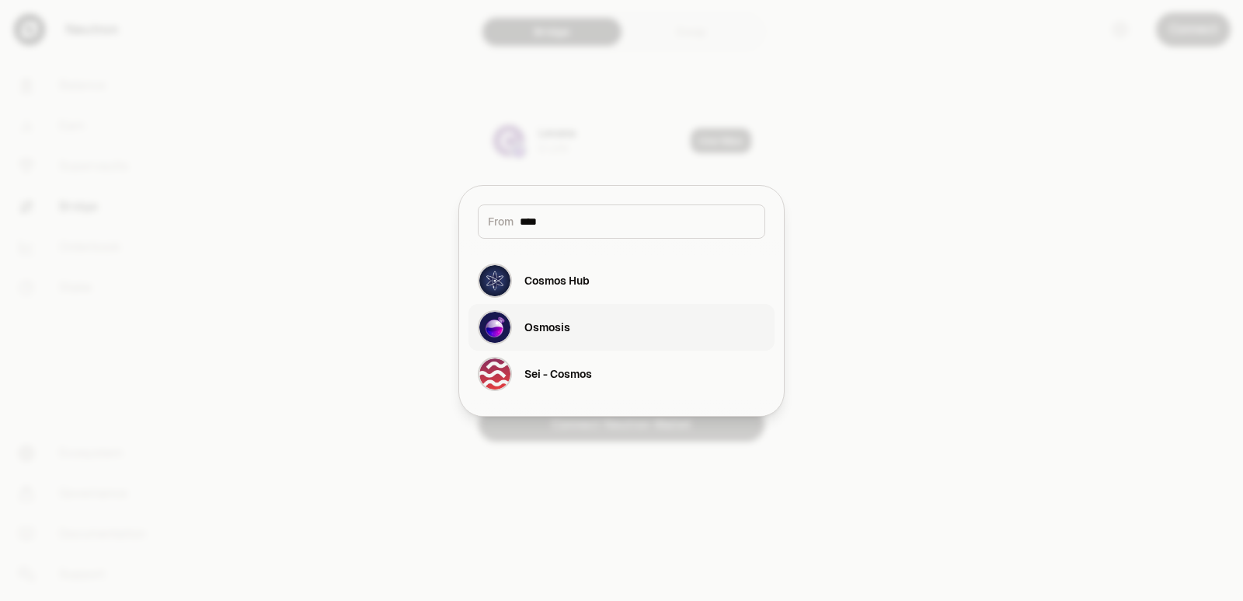
type input "****"
click at [577, 329] on button "Osmosis" at bounding box center [621, 327] width 306 height 47
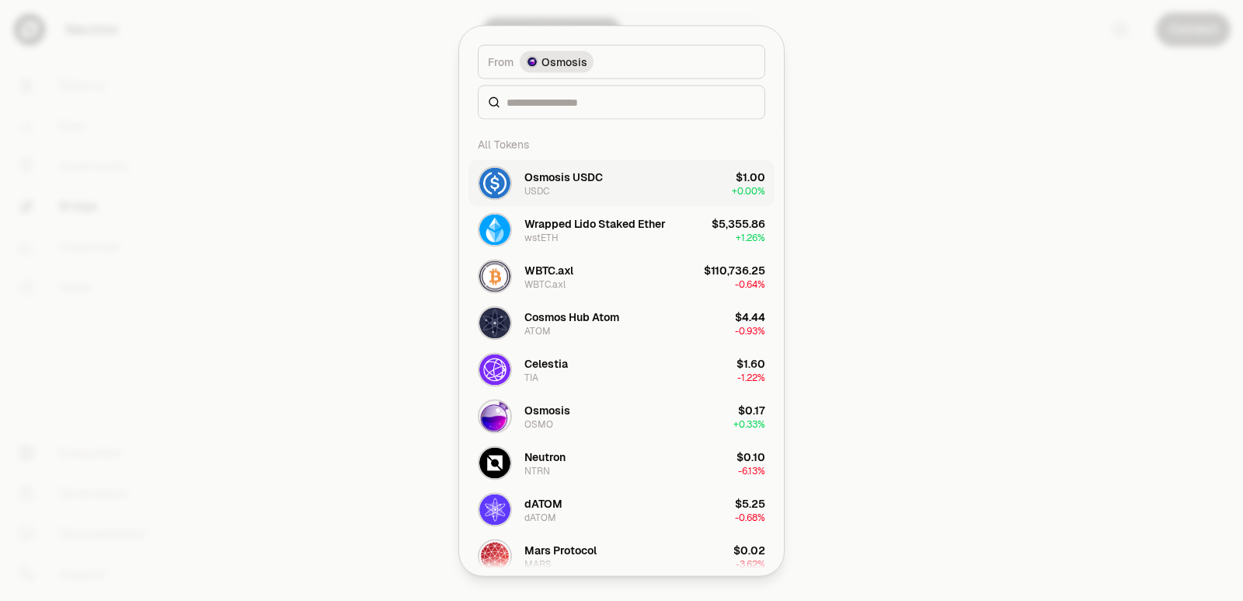
click at [549, 199] on div "Osmosis USDC USDC" at bounding box center [540, 182] width 125 height 34
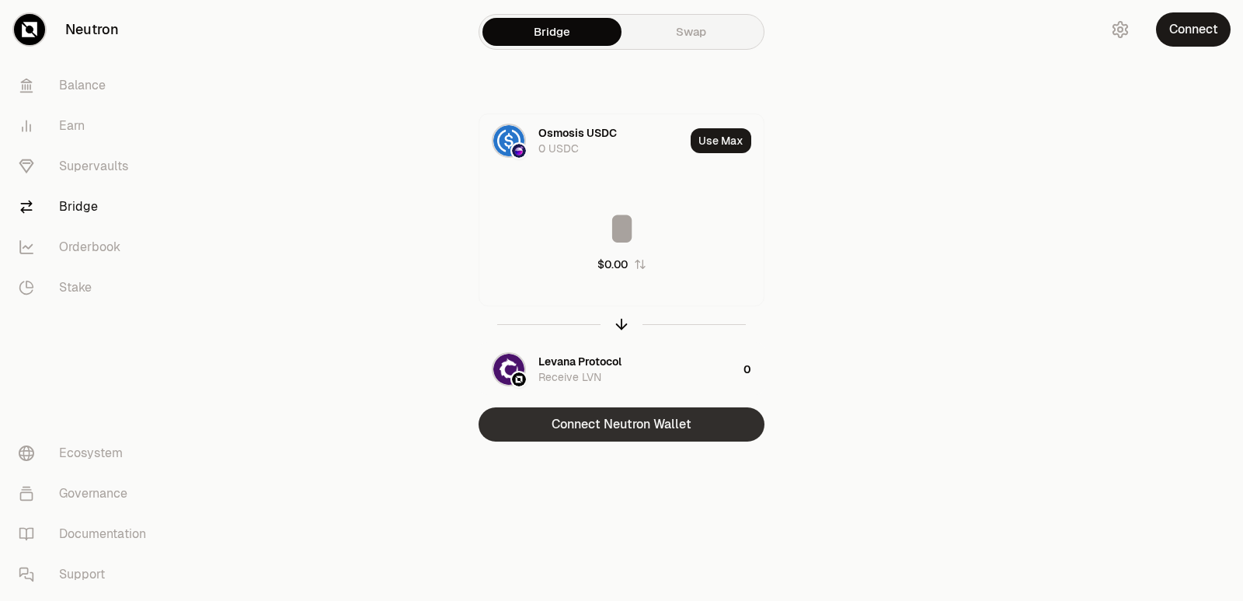
click at [622, 429] on button "Connect Neutron Wallet" at bounding box center [622, 424] width 286 height 34
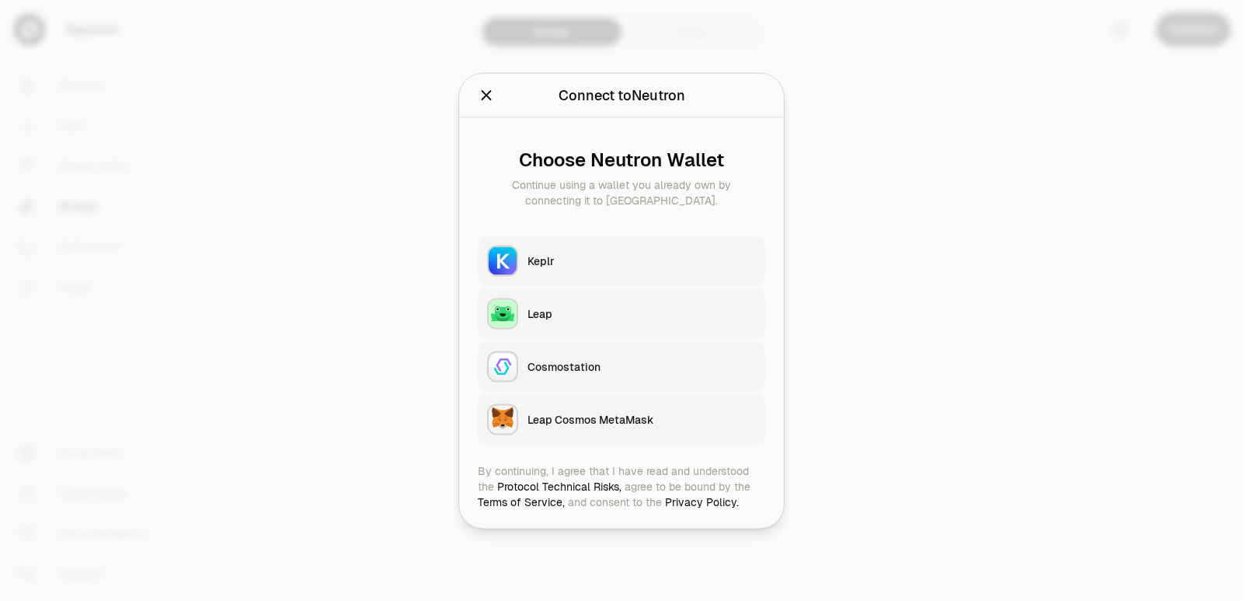
click at [568, 249] on button "Keplr" at bounding box center [621, 260] width 287 height 50
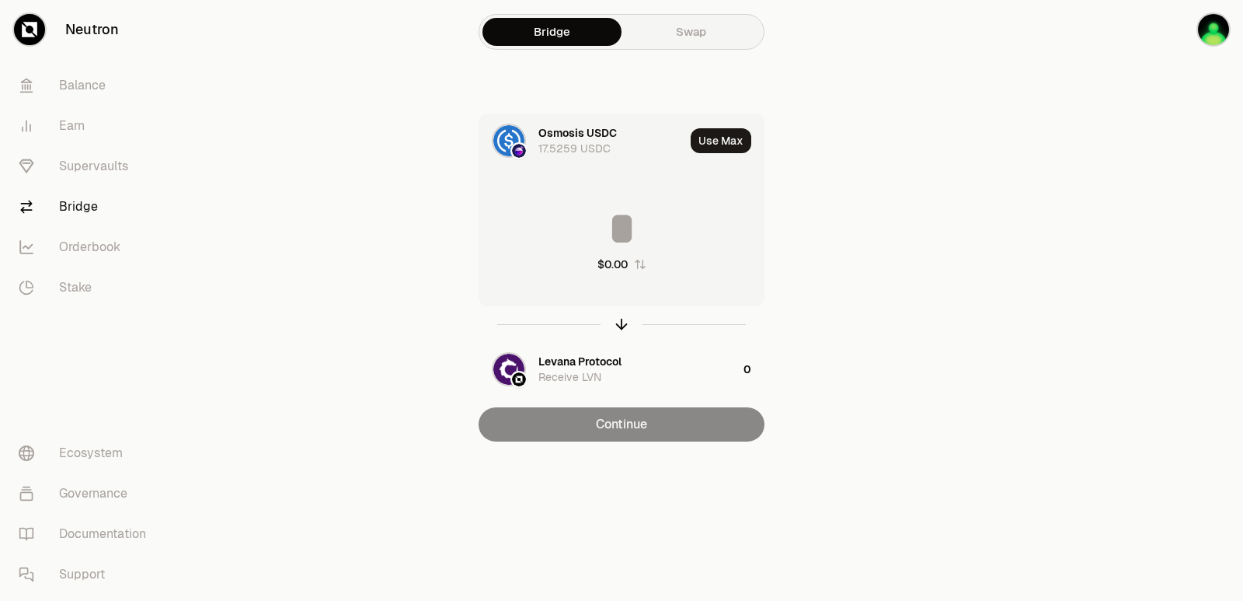
click at [623, 221] on input at bounding box center [621, 228] width 284 height 47
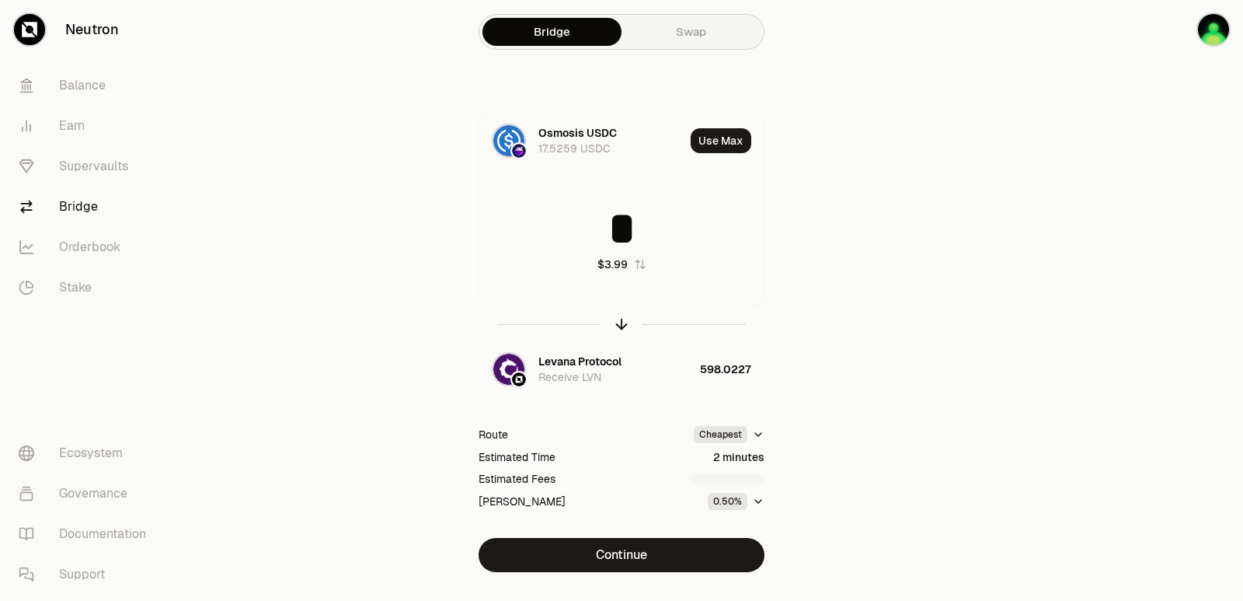
type input "*"
